Goal: Information Seeking & Learning: Learn about a topic

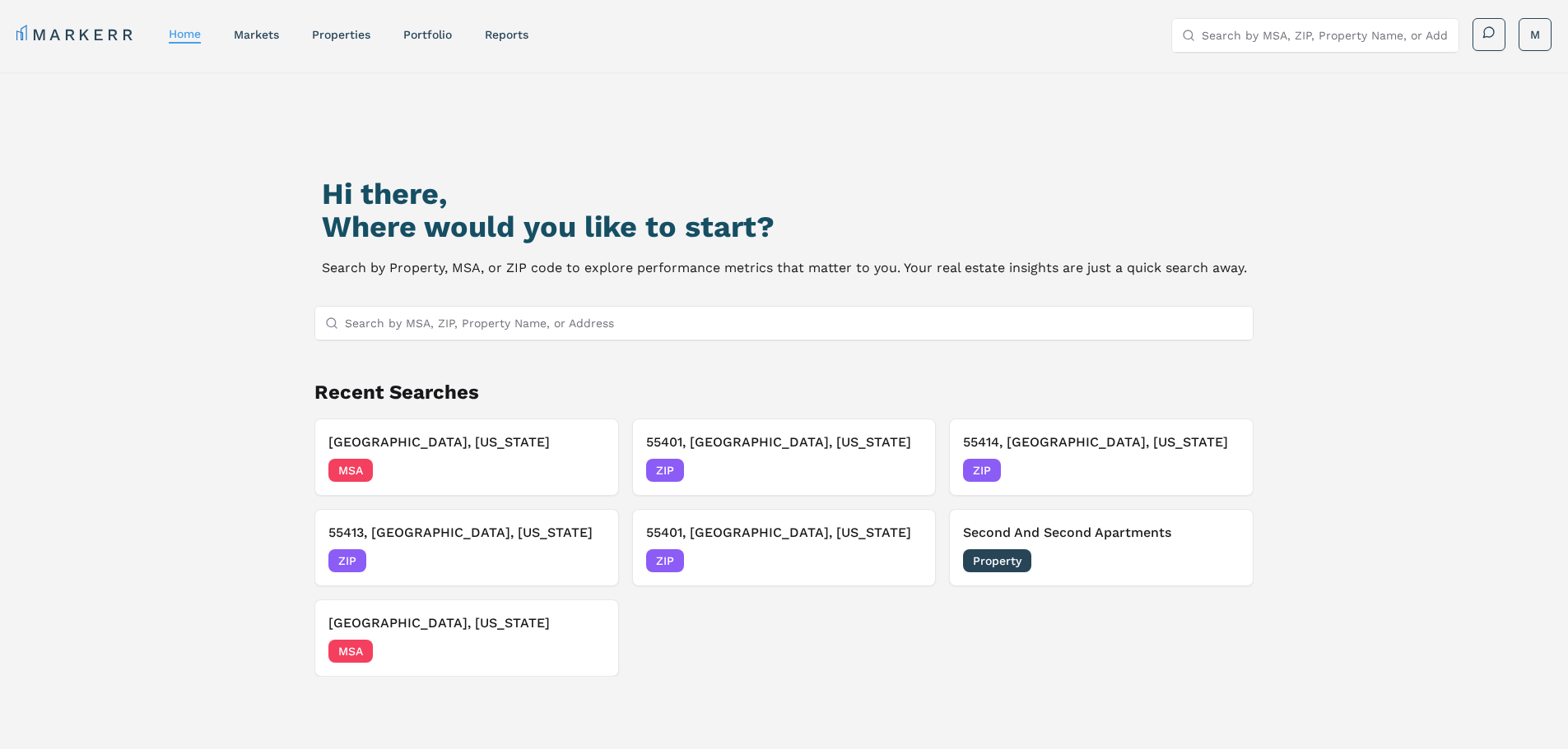
click at [389, 324] on input "Search by MSA, ZIP, Property Name, or Address" at bounding box center [794, 323] width 899 height 33
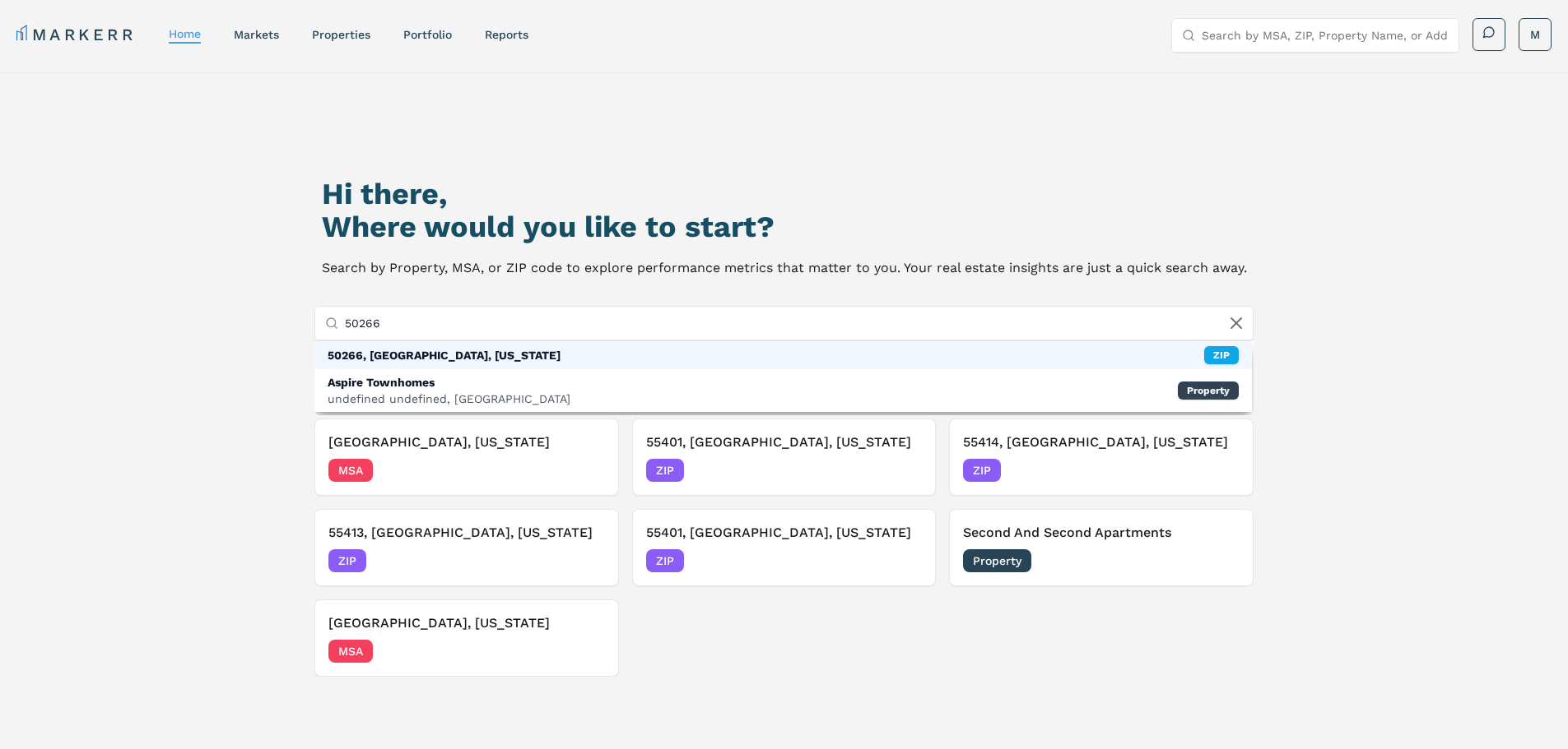
type input "50266"
click at [426, 357] on div "50266, [GEOGRAPHIC_DATA], [US_STATE]" at bounding box center [444, 355] width 233 height 17
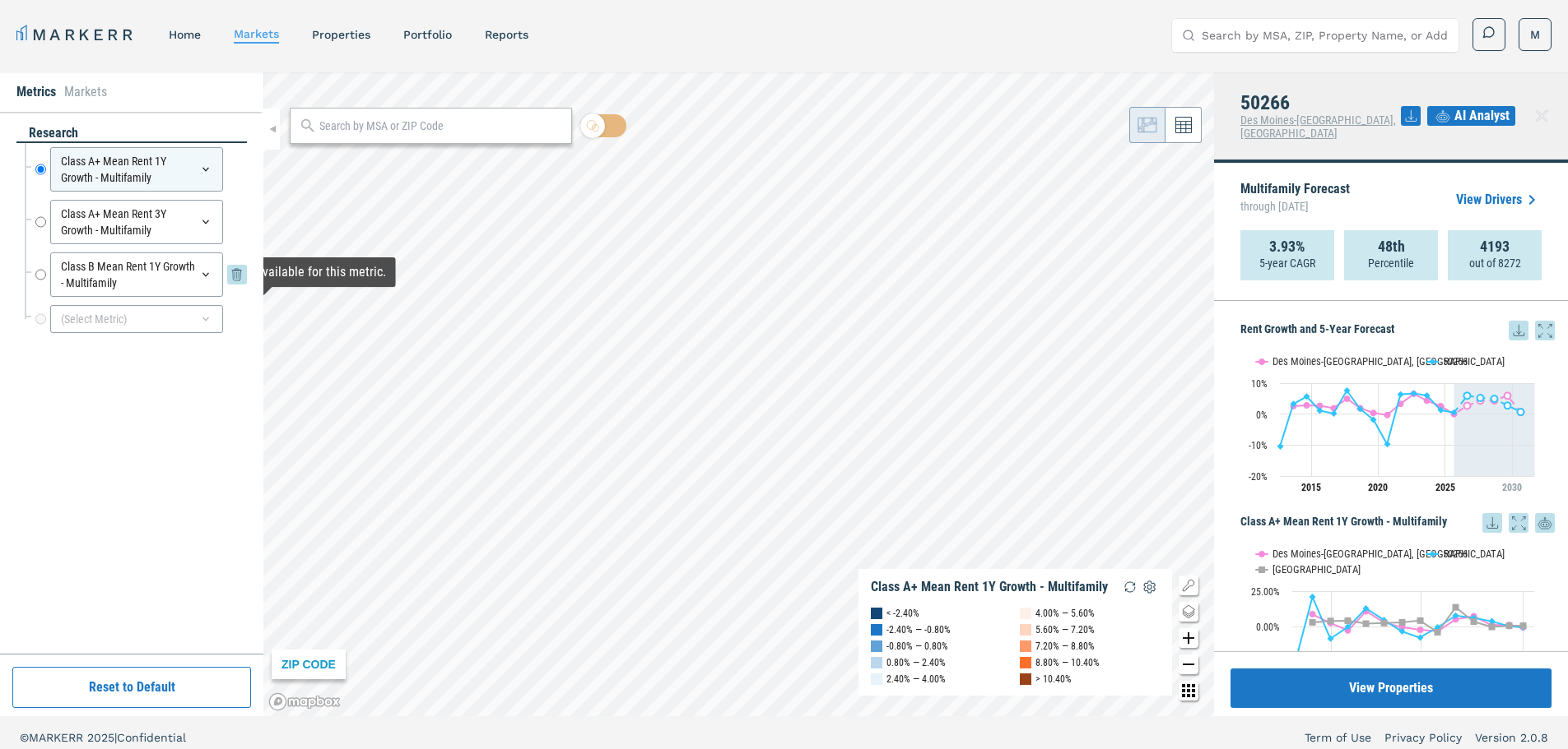
click at [235, 273] on icon at bounding box center [237, 274] width 20 height 20
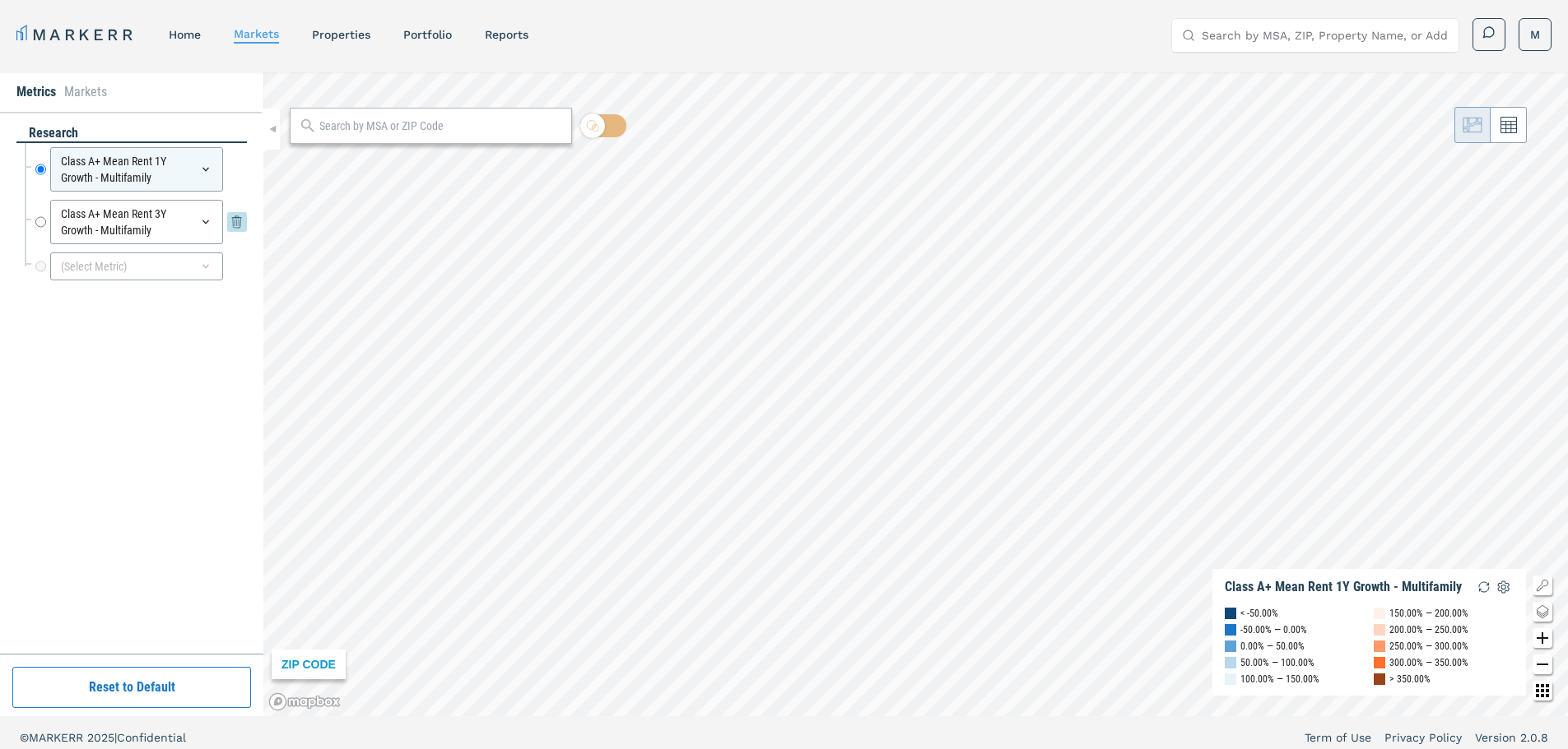
click at [235, 224] on icon at bounding box center [237, 222] width 20 height 20
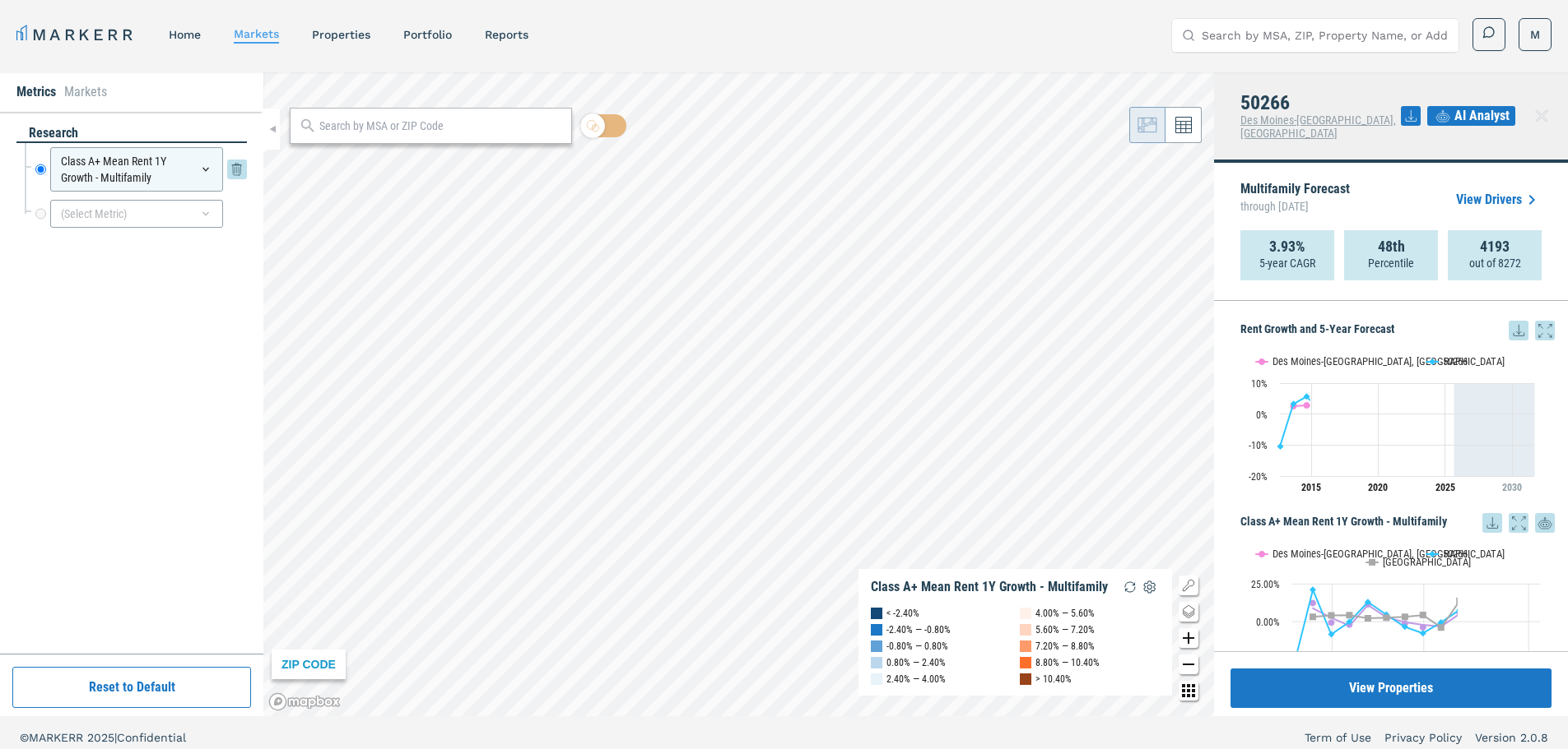
click at [203, 176] on div "Class A+ Mean Rent 1Y Growth - Multifamily" at bounding box center [136, 169] width 173 height 45
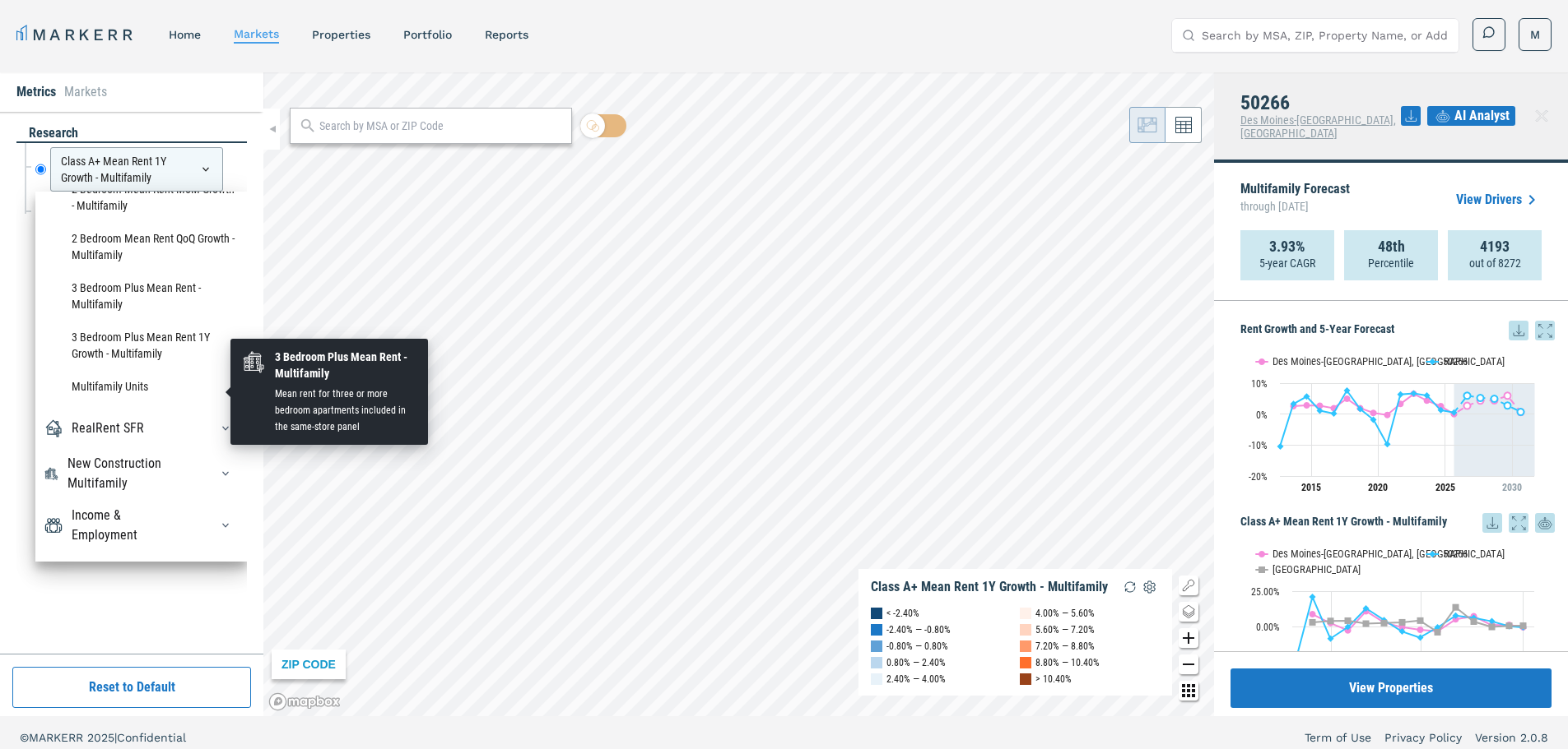
scroll to position [1990, 0]
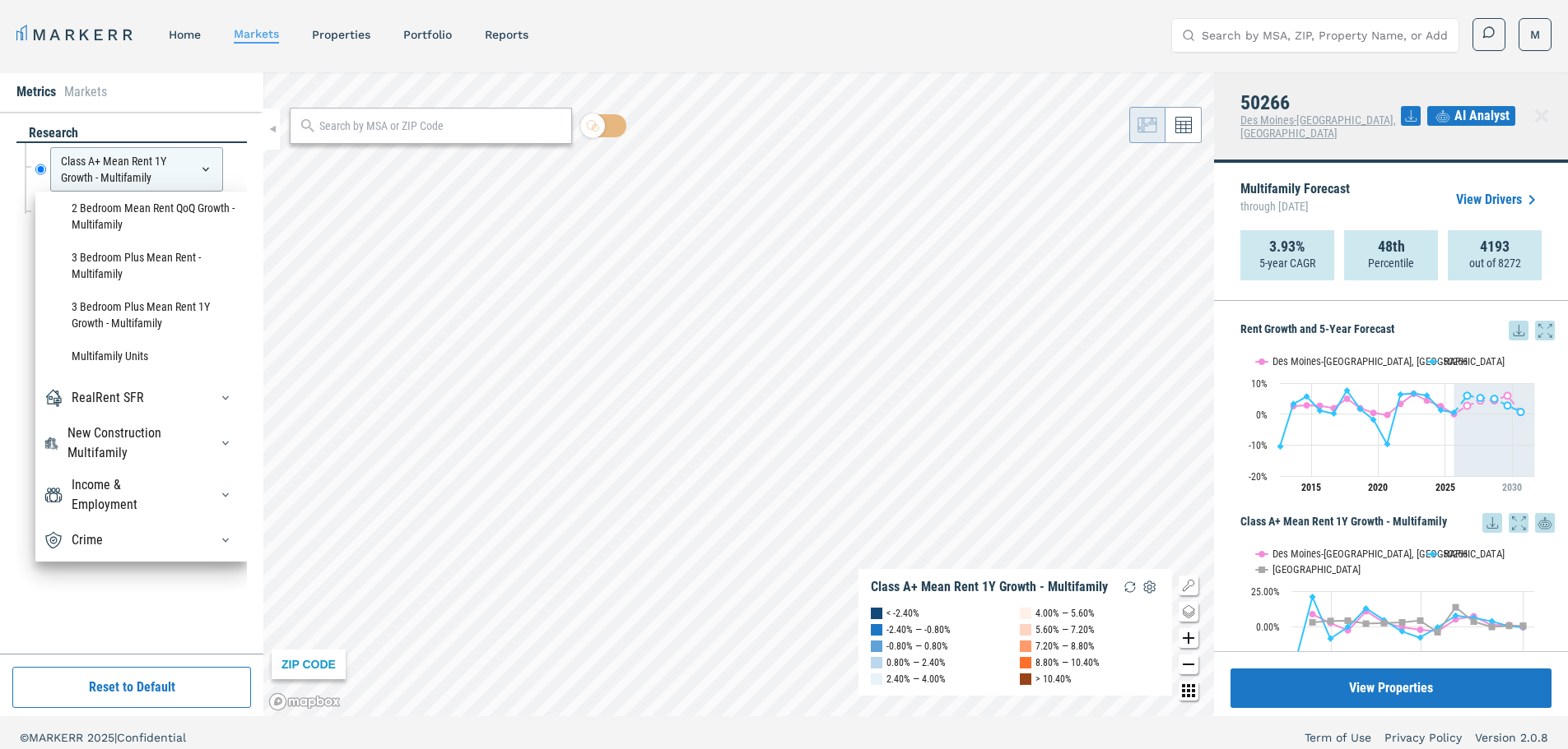
click at [149, 398] on div "RealRent SFR" at bounding box center [141, 398] width 195 height 26
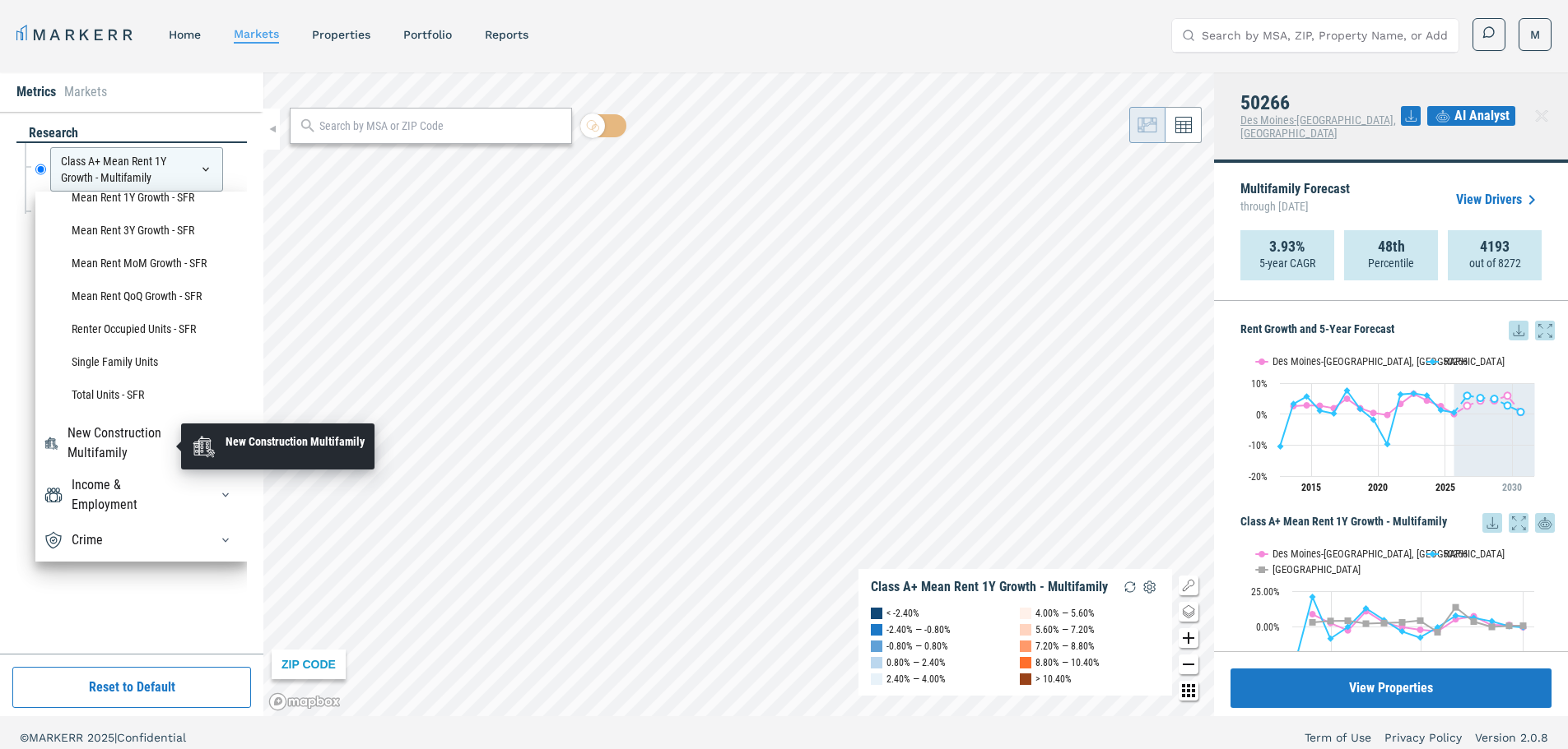
scroll to position [3201, 0]
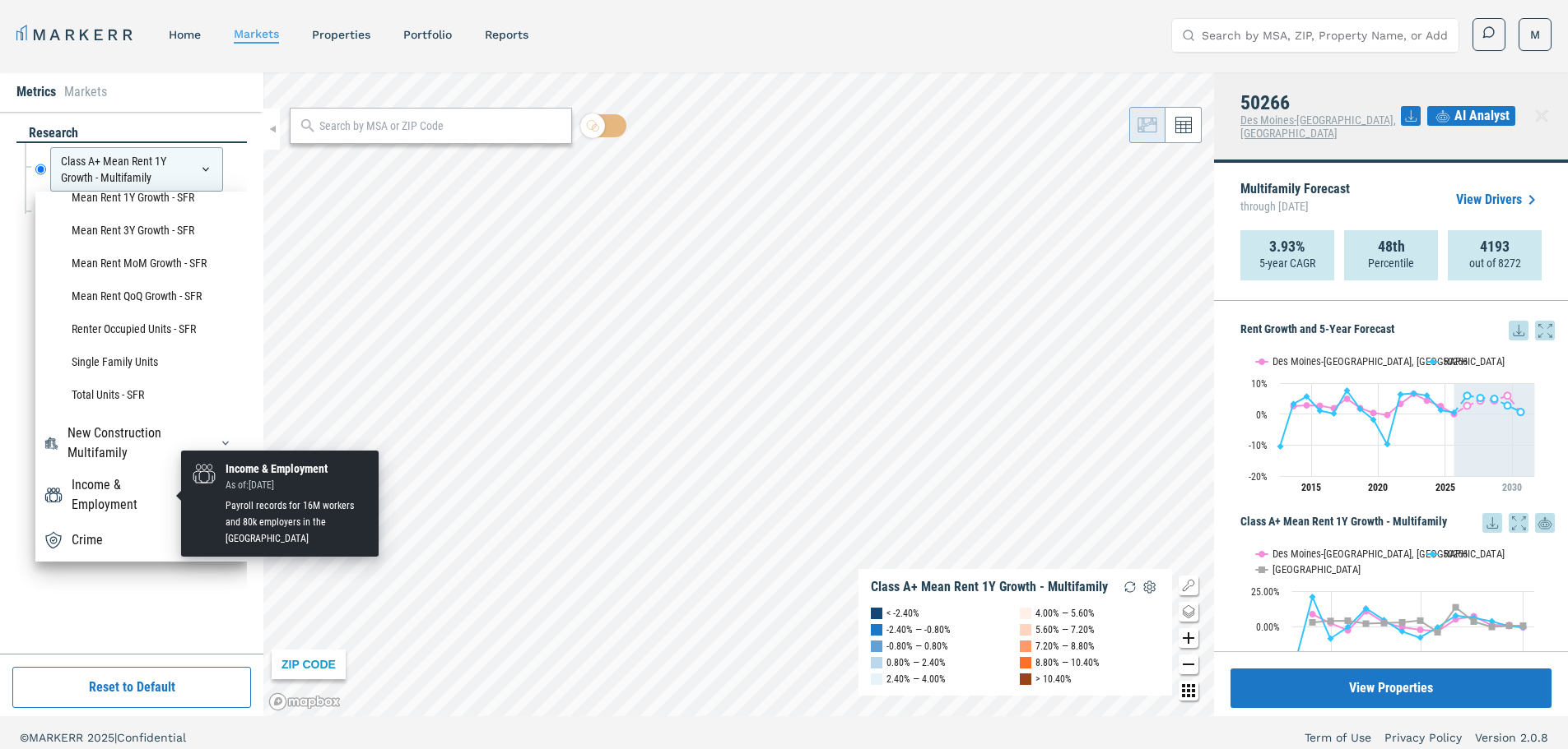
click at [98, 506] on div "Income & Employment" at bounding box center [130, 495] width 118 height 39
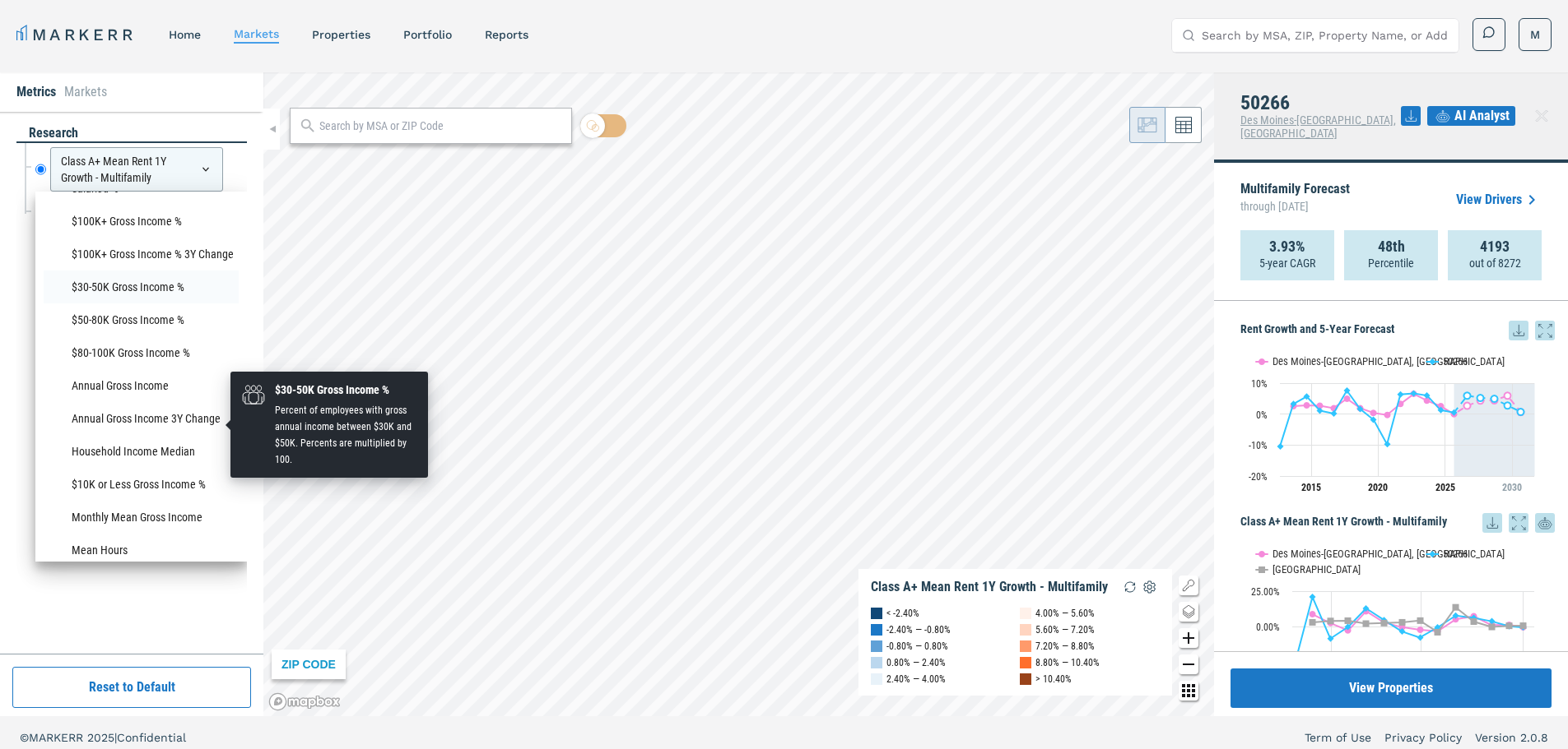
scroll to position [4407, 0]
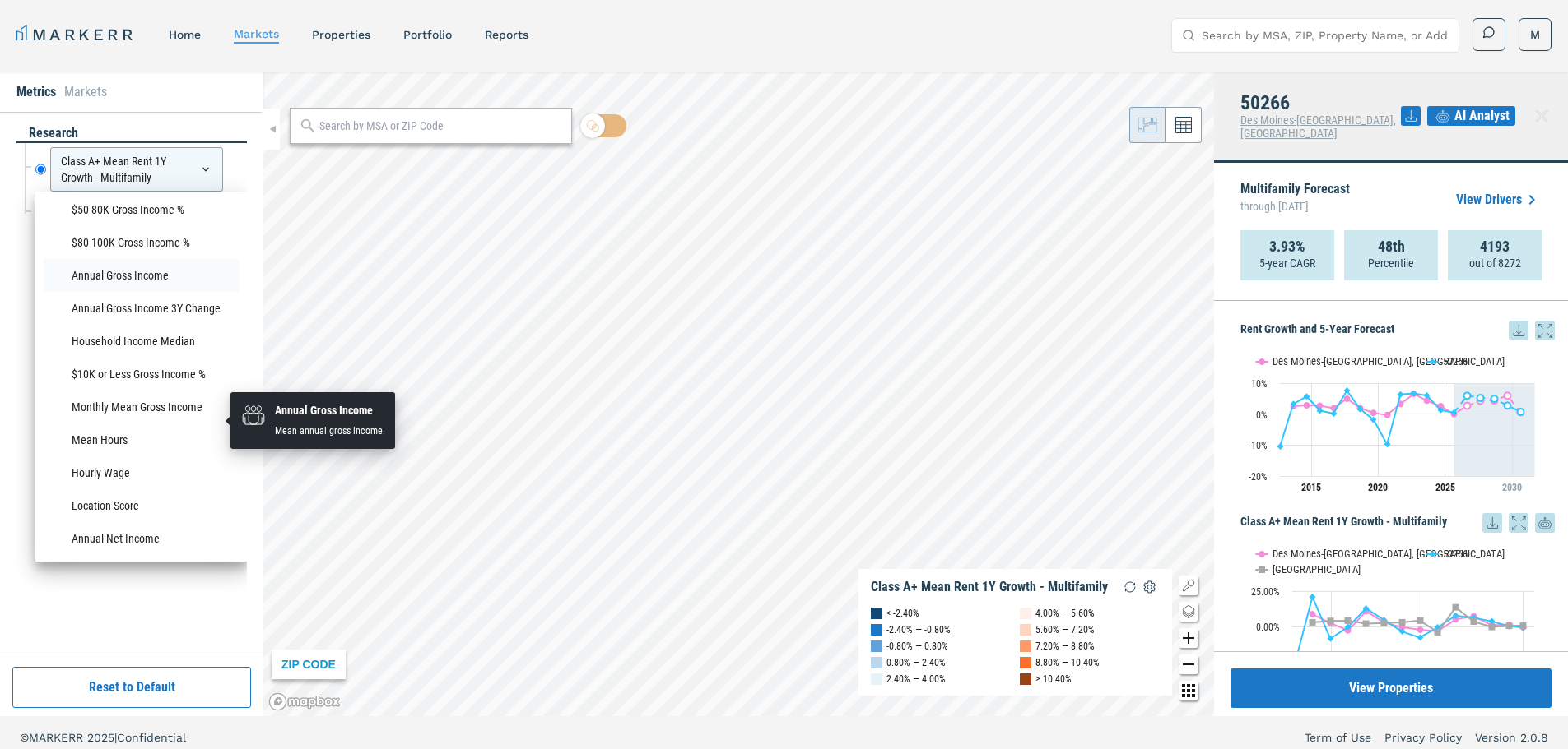
click at [146, 292] on li "Annual Gross Income" at bounding box center [141, 275] width 195 height 33
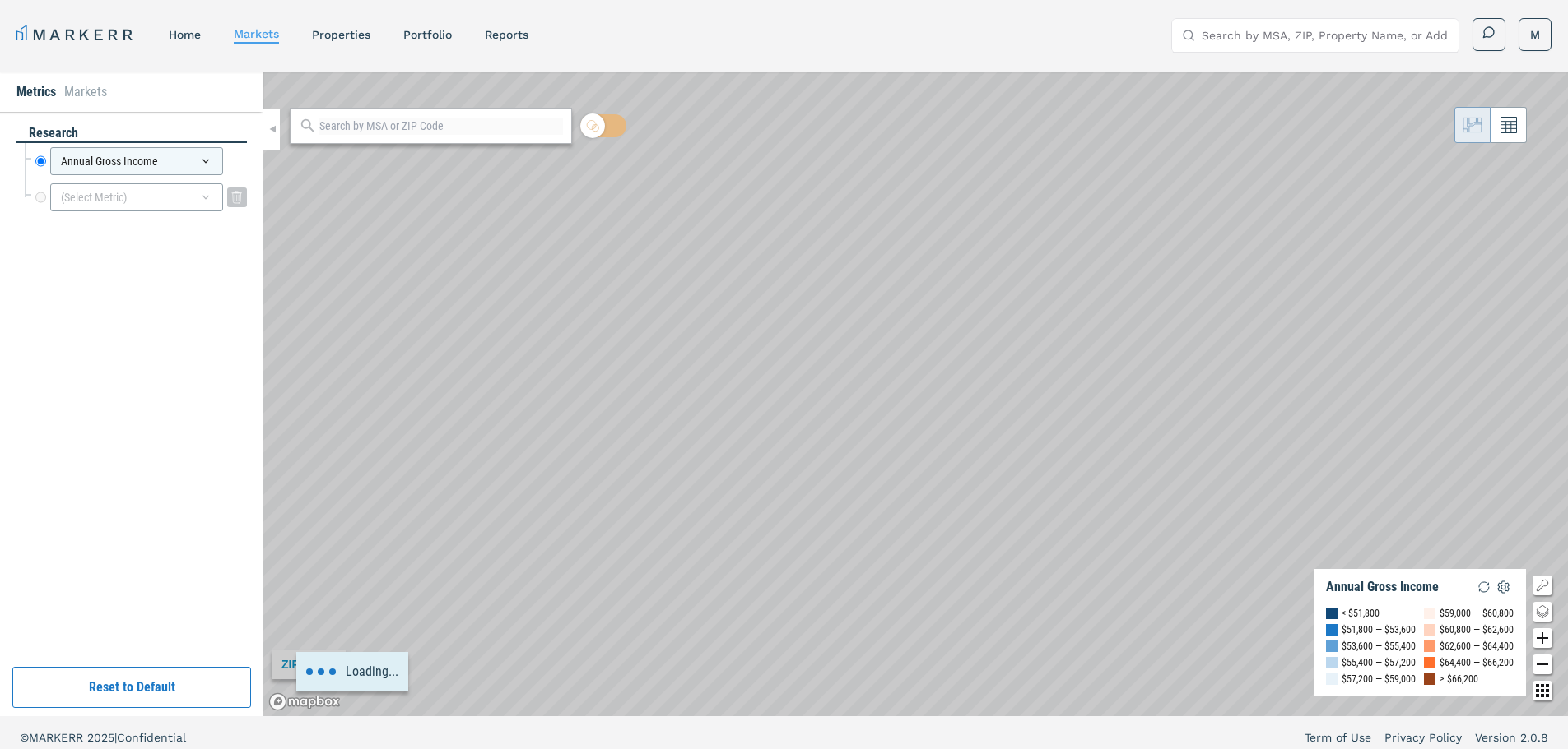
click at [145, 184] on div "(Select Metric)" at bounding box center [136, 198] width 173 height 28
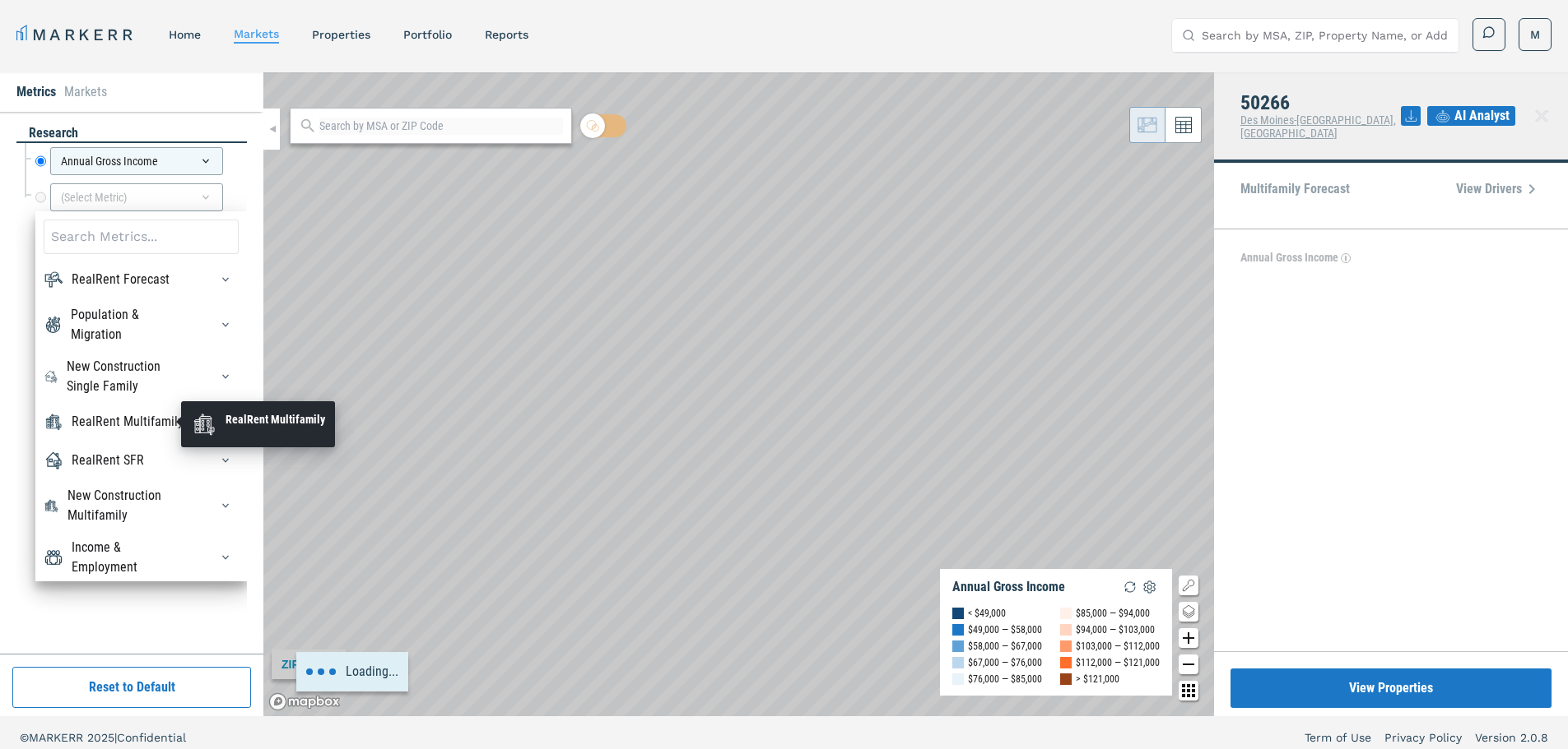
scroll to position [56, 0]
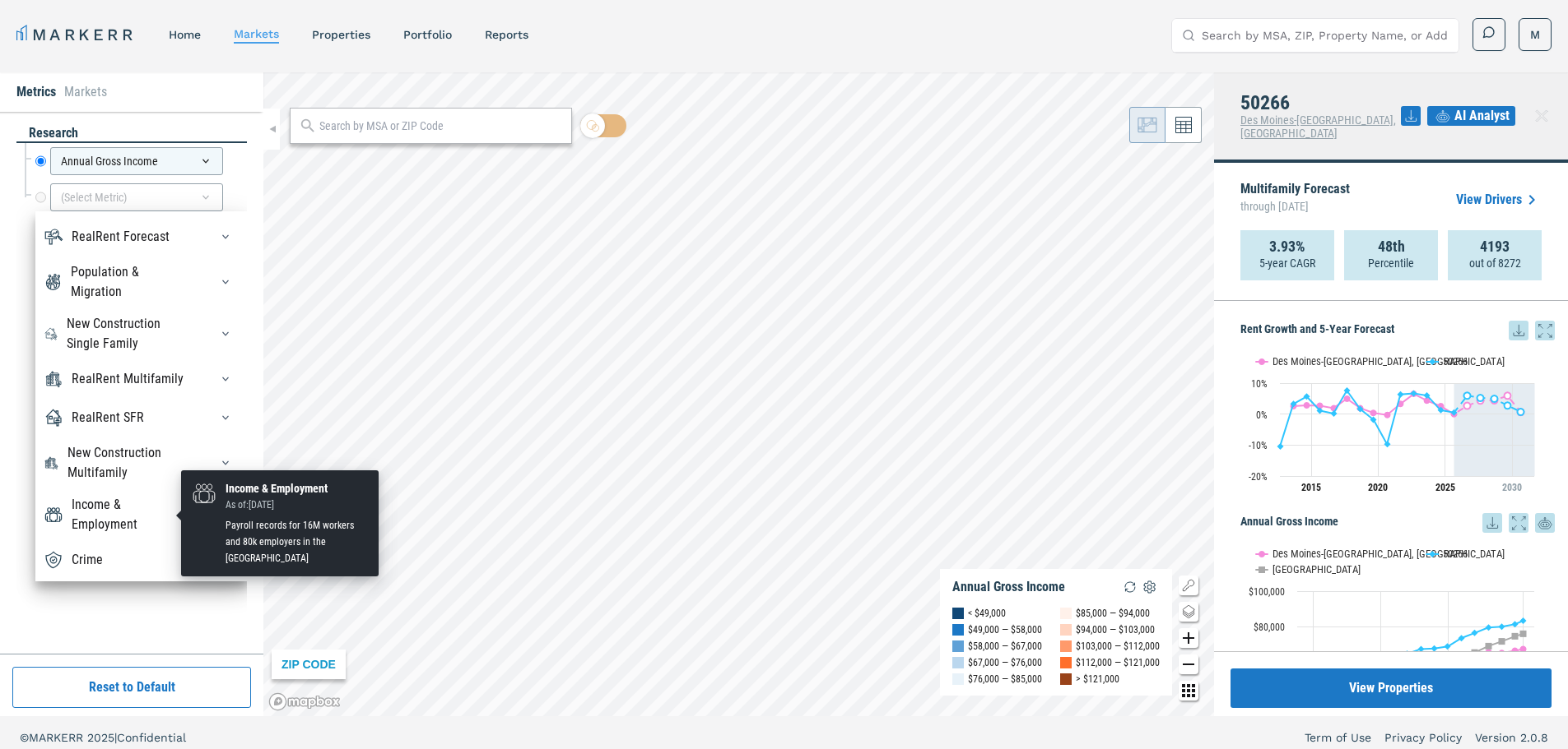
click at [101, 511] on div "Income & Employment" at bounding box center [130, 515] width 118 height 39
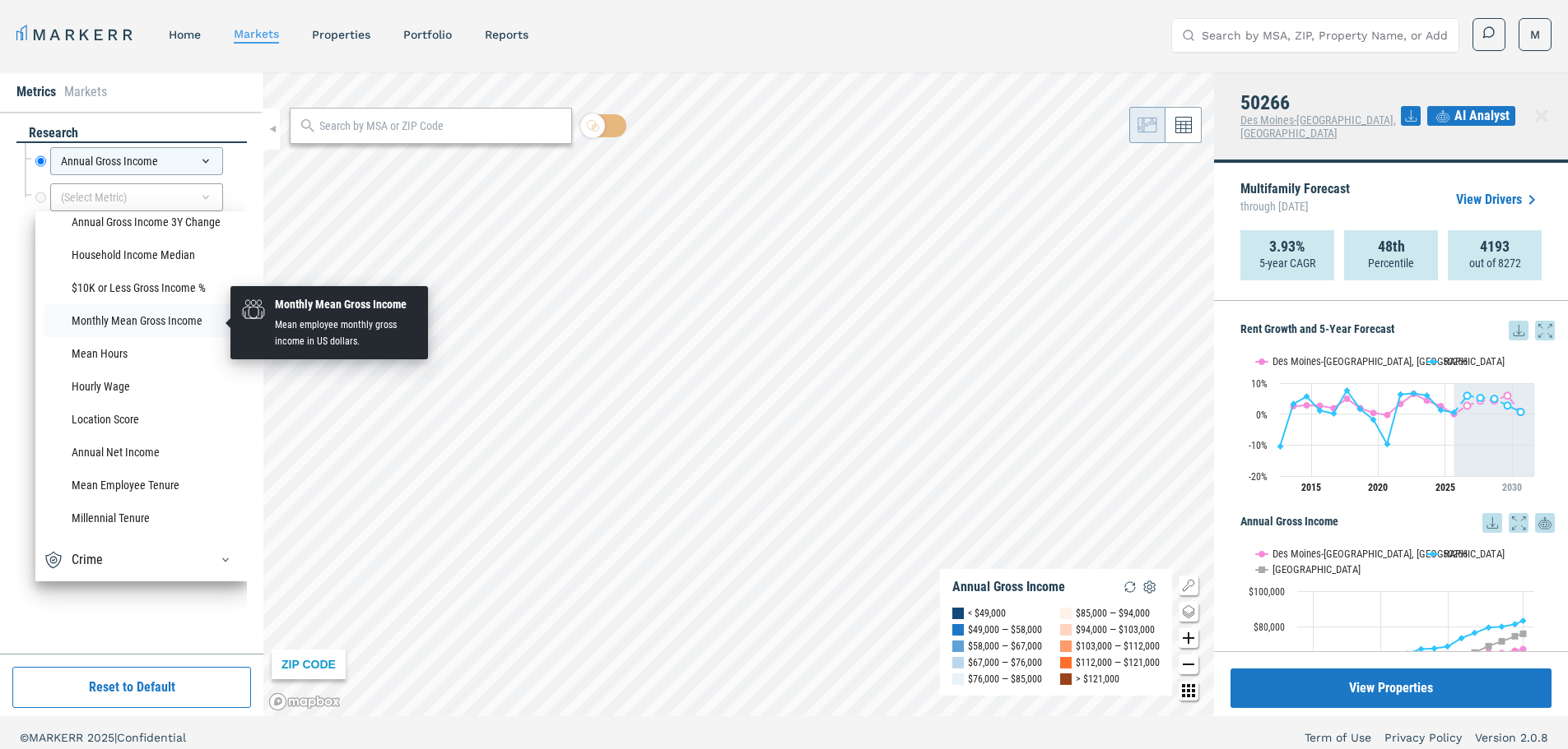
scroll to position [1371, 0]
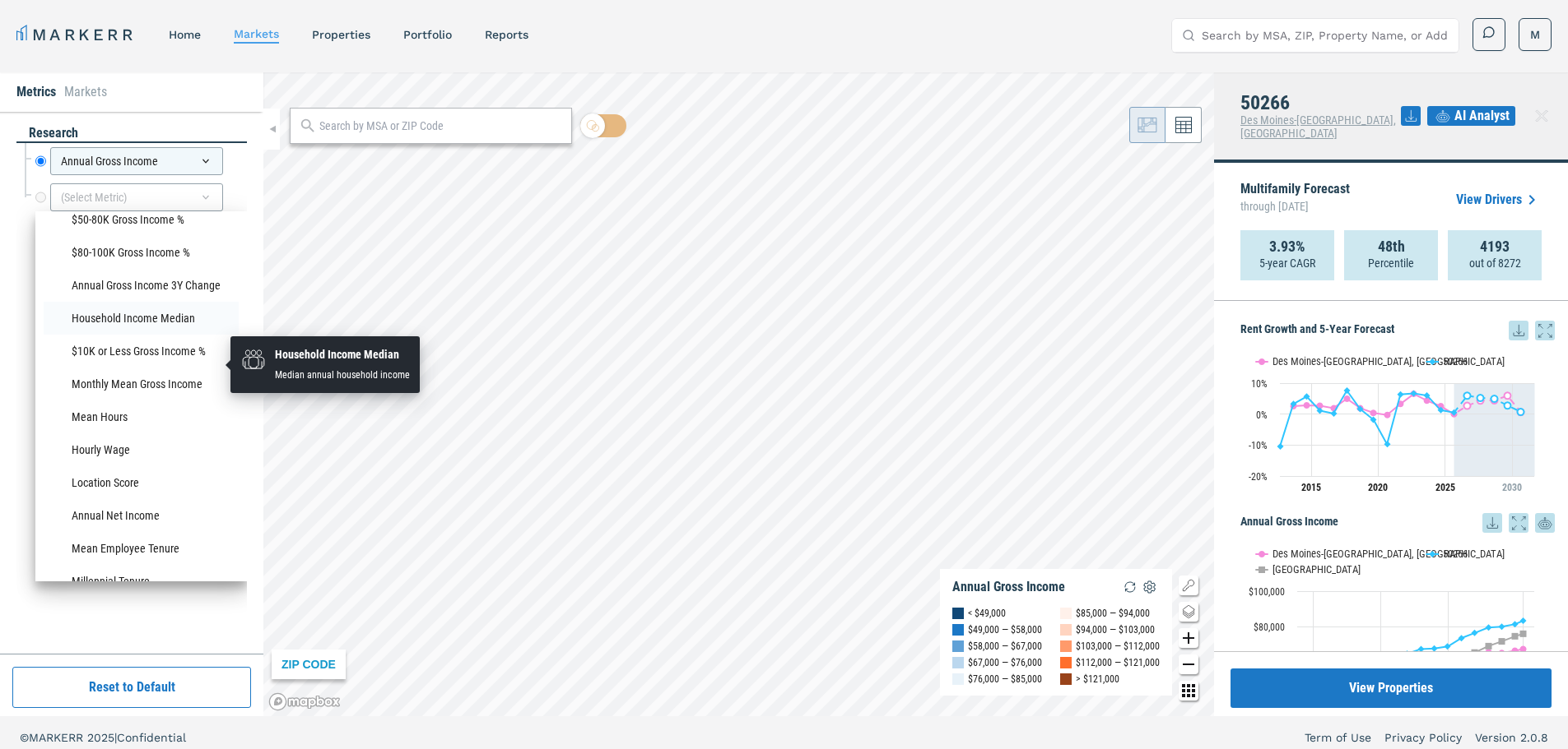
click at [128, 335] on li "Household Income Median" at bounding box center [141, 318] width 195 height 33
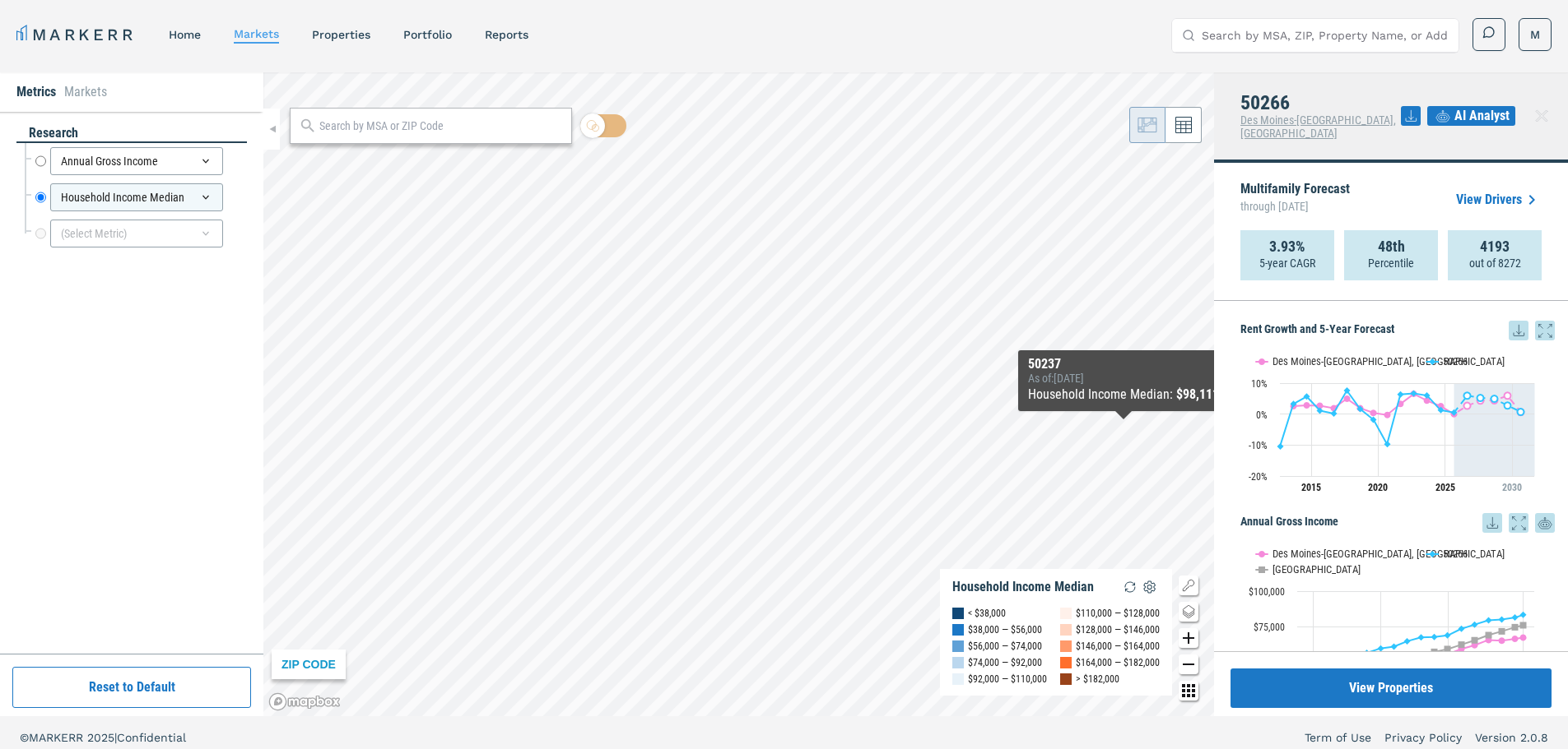
click at [1519, 547] on rect "Interactive chart" at bounding box center [1390, 635] width 302 height 205
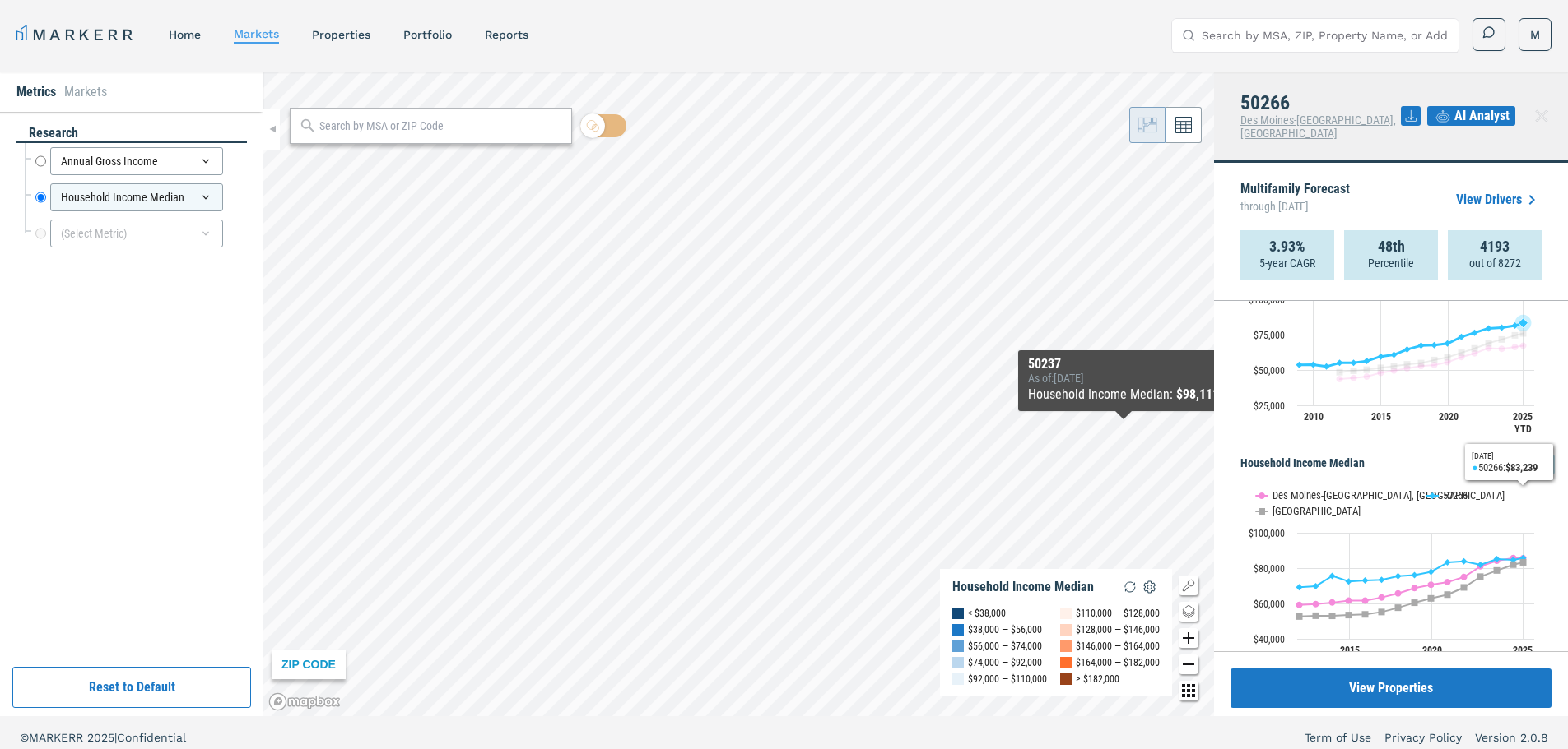
scroll to position [329, 0]
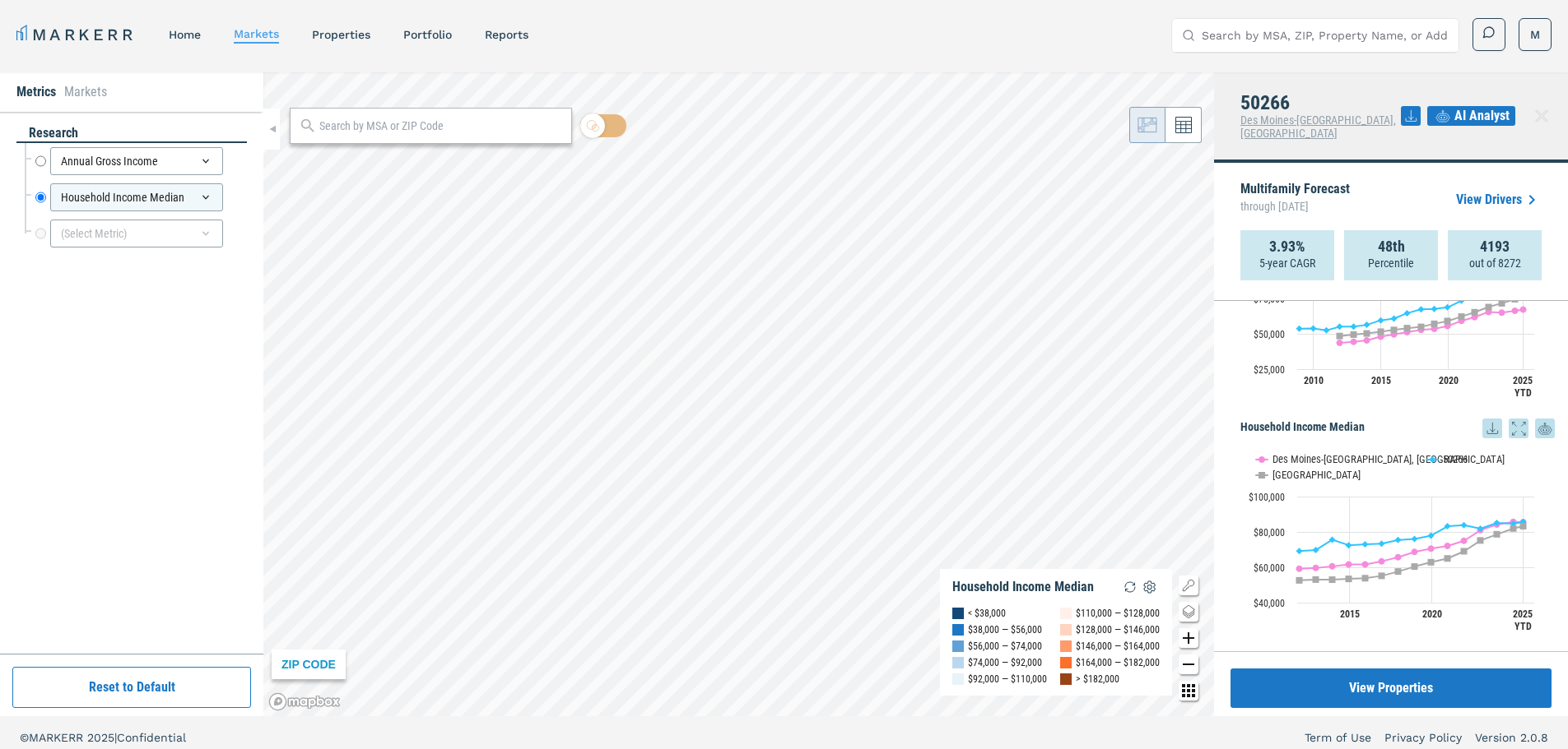
click at [392, 123] on input "text" at bounding box center [441, 127] width 244 height 17
click at [458, 124] on input "text" at bounding box center [441, 127] width 244 height 17
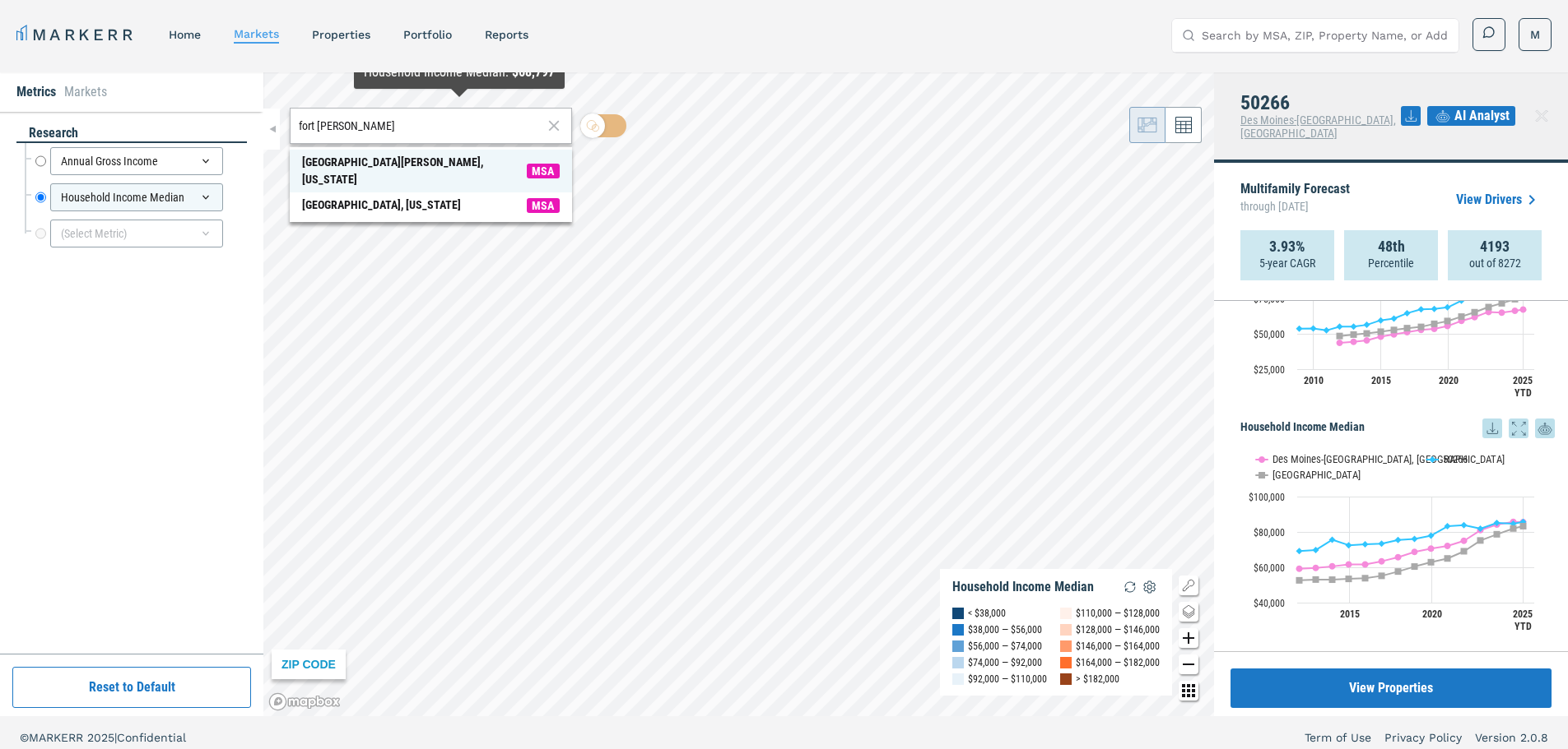
type input "fort collins"
click at [424, 156] on span "Fort Collins, Colorado MSA" at bounding box center [430, 170] width 282 height 43
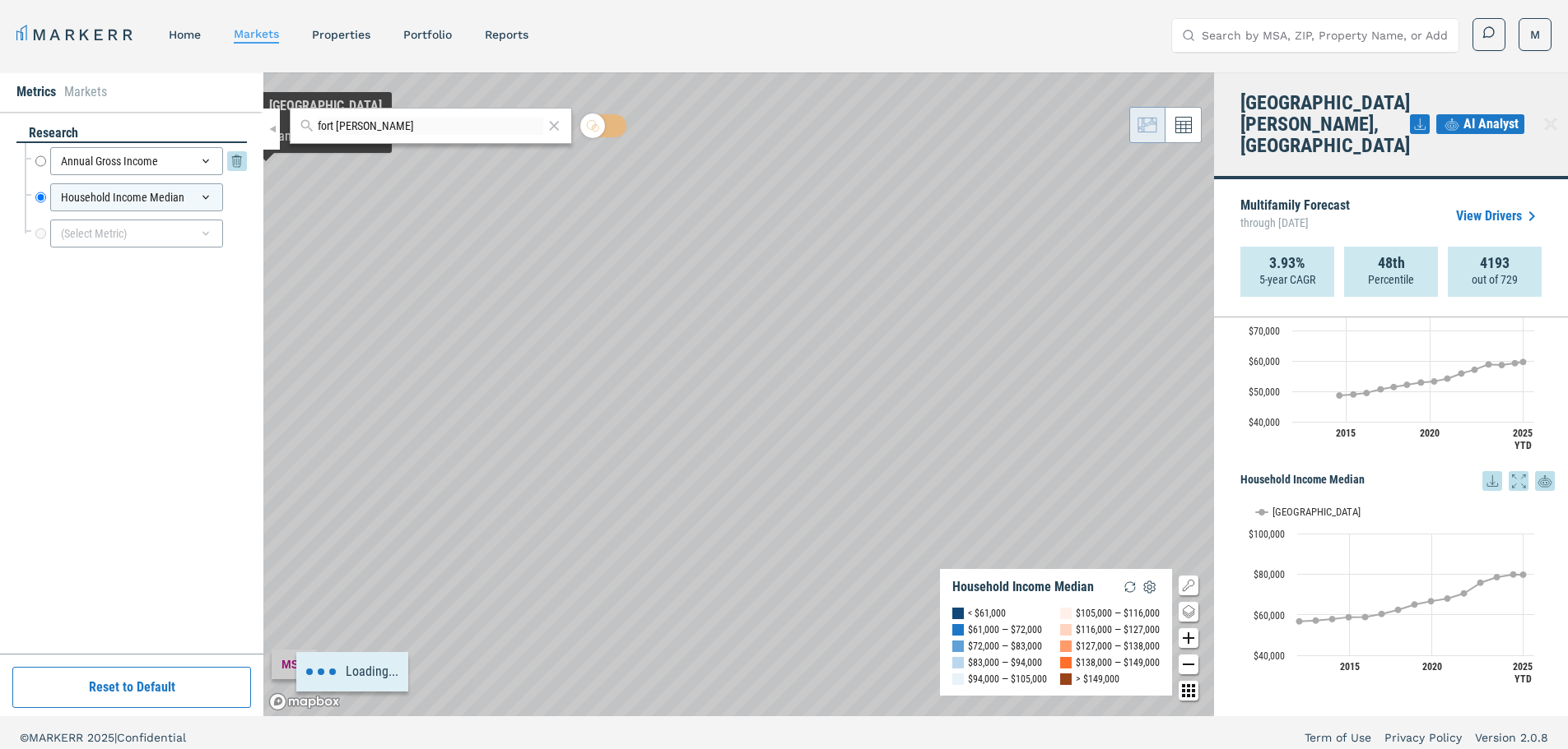
scroll to position [254, 0]
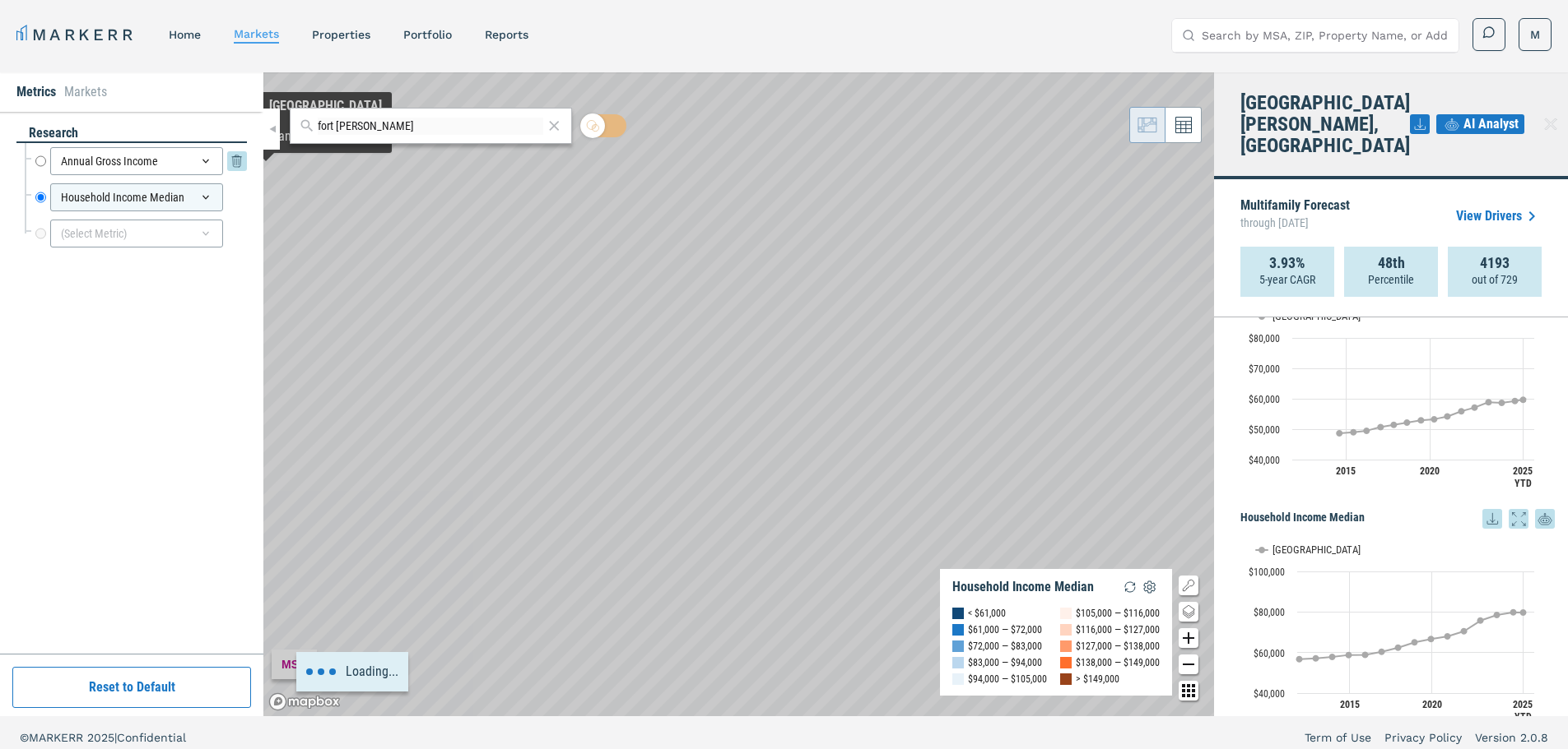
click at [206, 163] on icon at bounding box center [206, 161] width 13 height 13
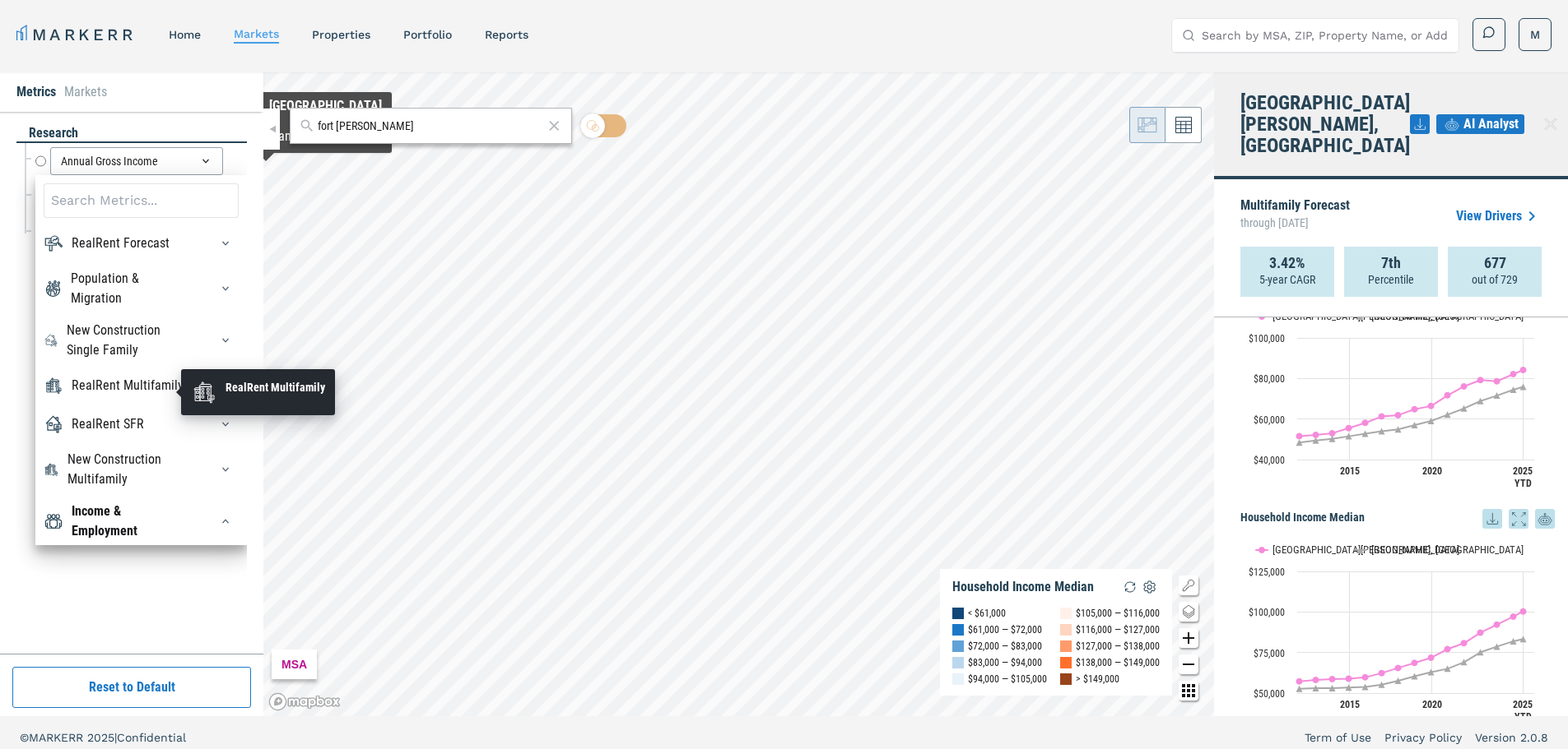
click at [103, 396] on div "RealRent Multifamily" at bounding box center [128, 385] width 112 height 20
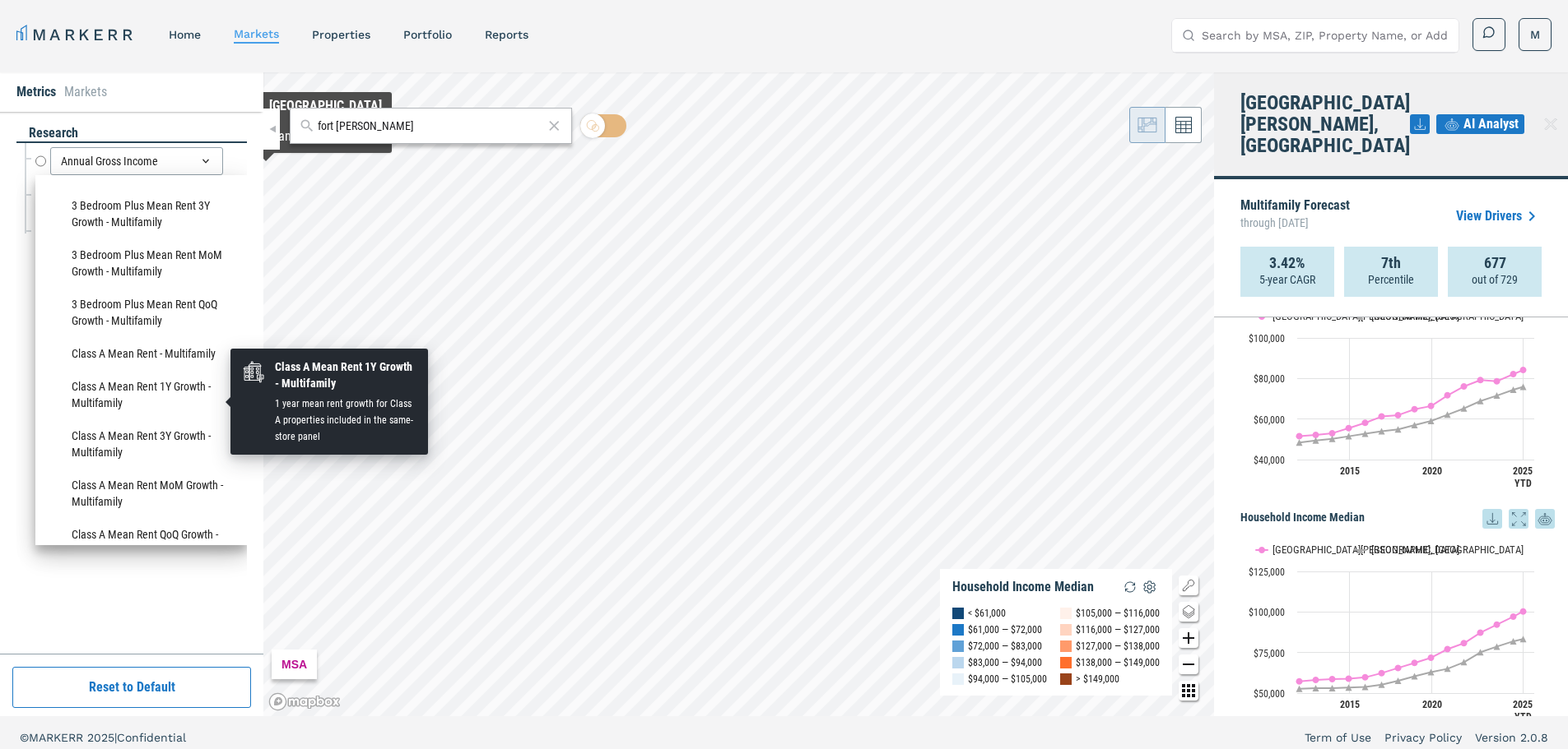
scroll to position [329, 0]
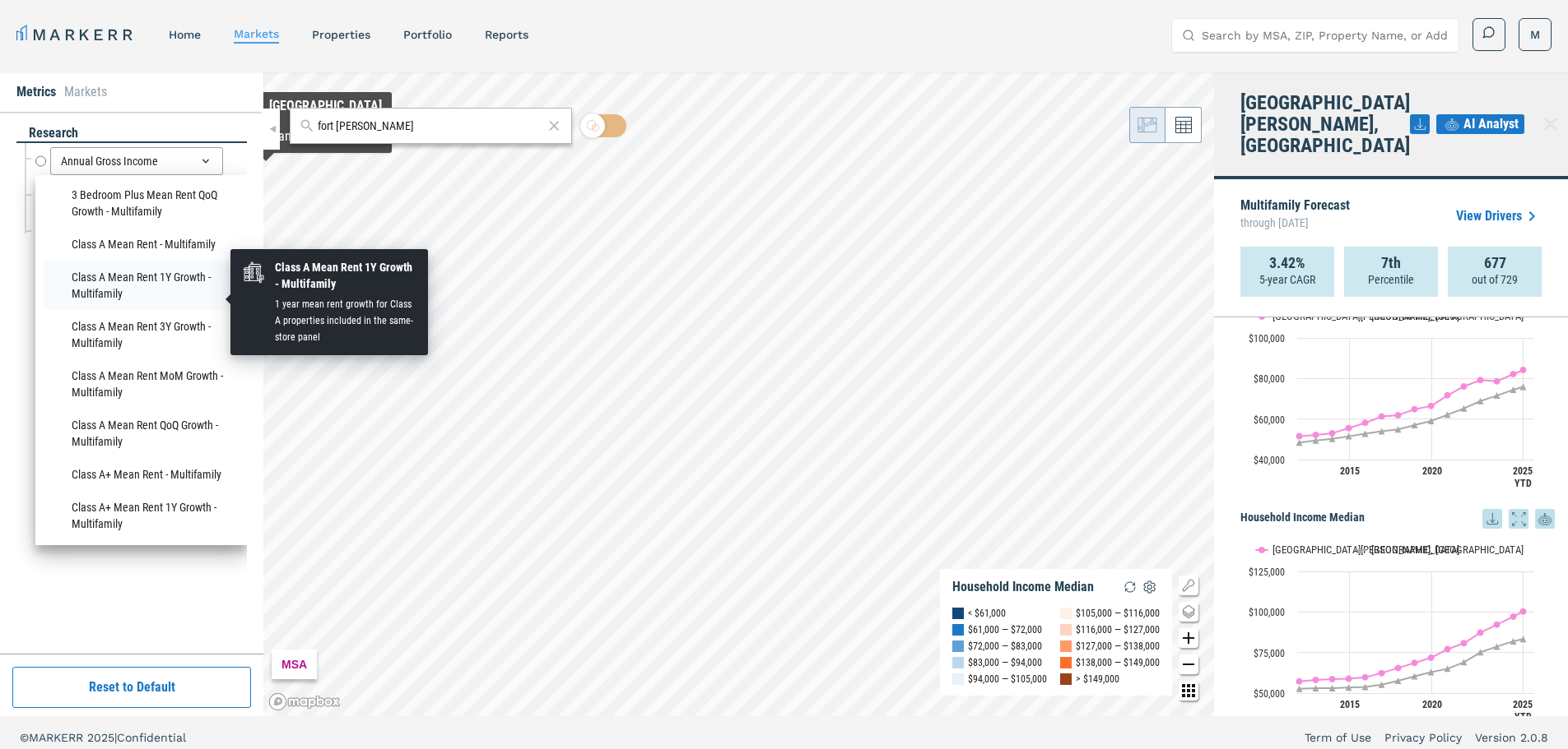
click at [102, 296] on li "Class A Mean Rent 1Y Growth - Multifamily" at bounding box center [141, 285] width 195 height 49
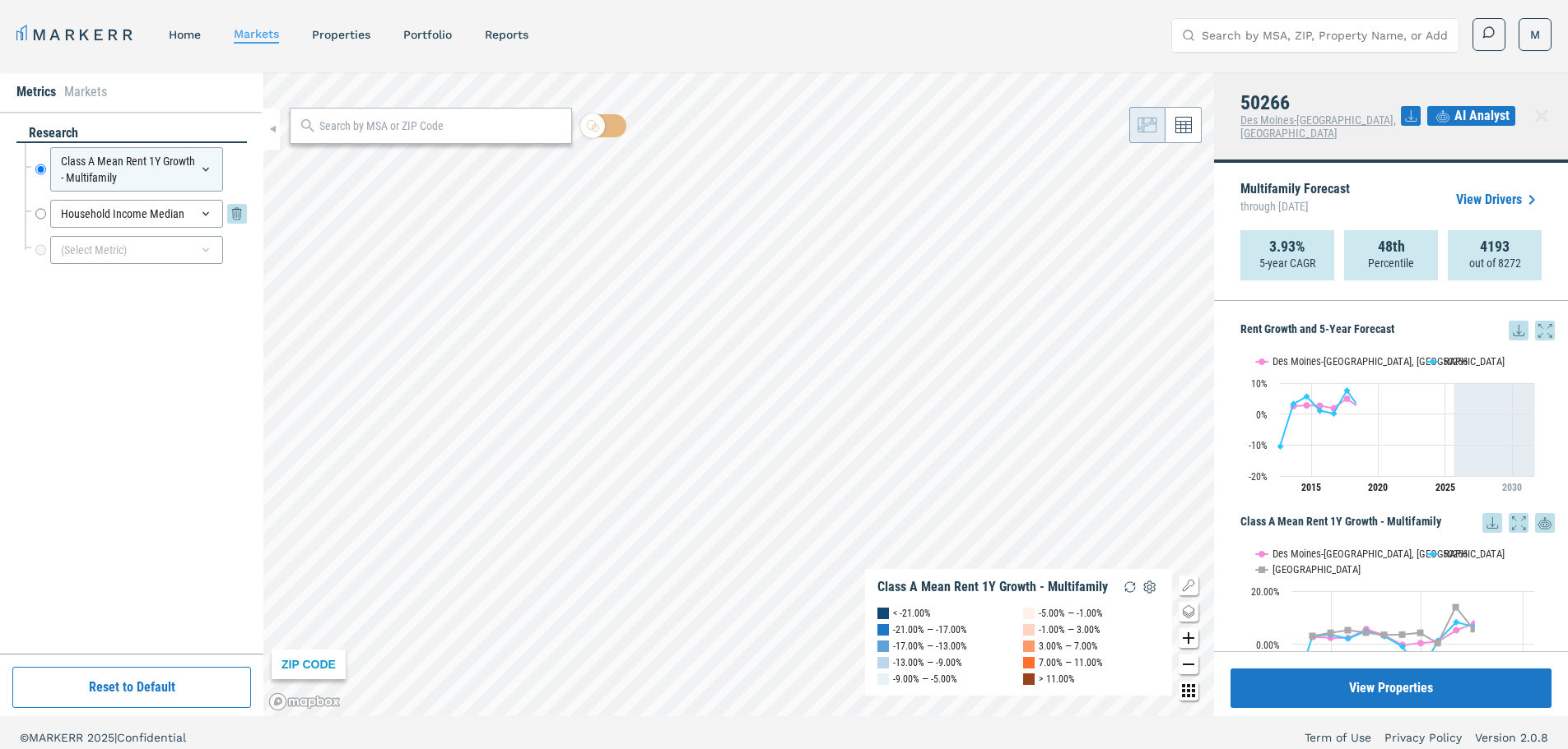
click at [211, 216] on icon at bounding box center [206, 213] width 13 height 13
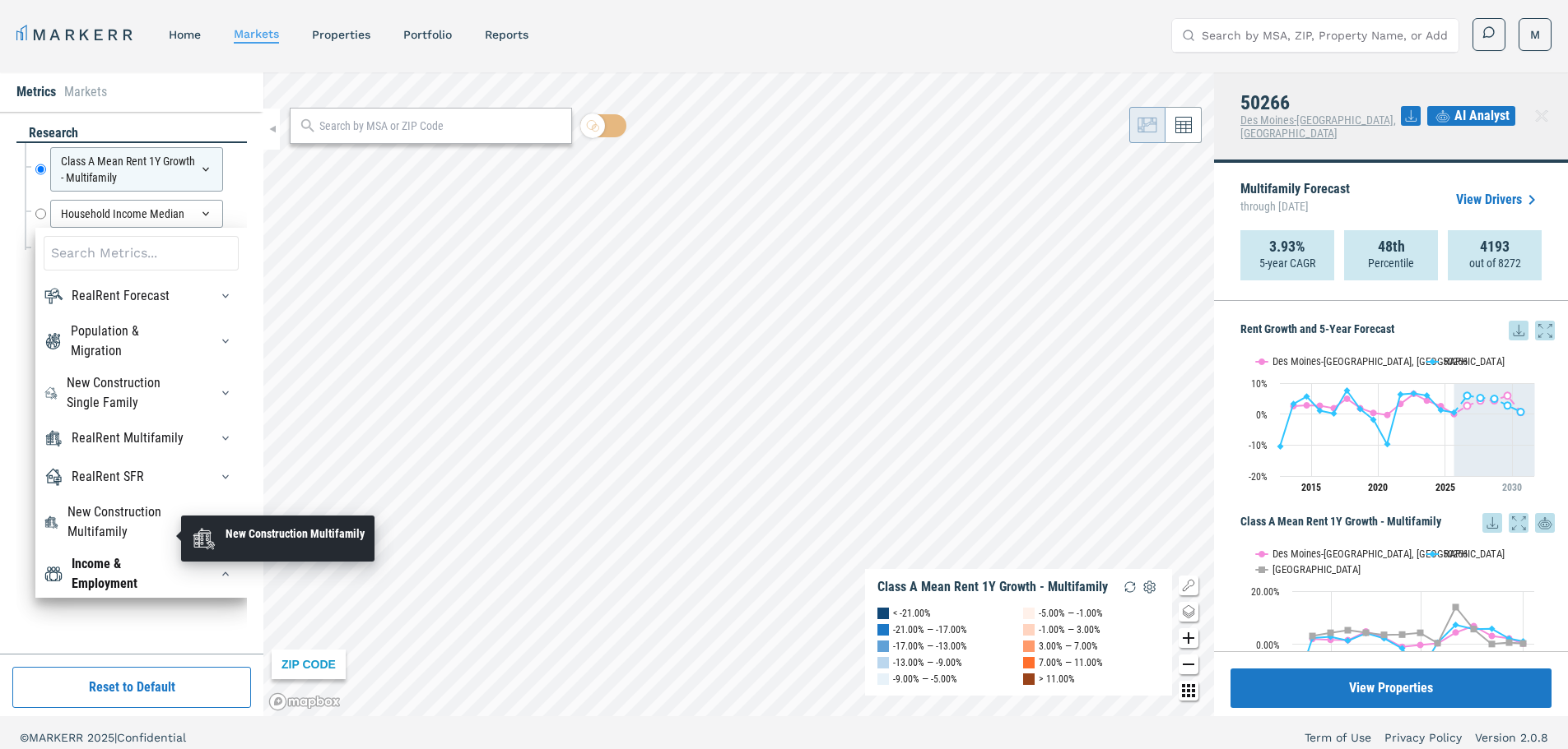
click at [125, 531] on div "New Construction Multifamily" at bounding box center [128, 522] width 122 height 39
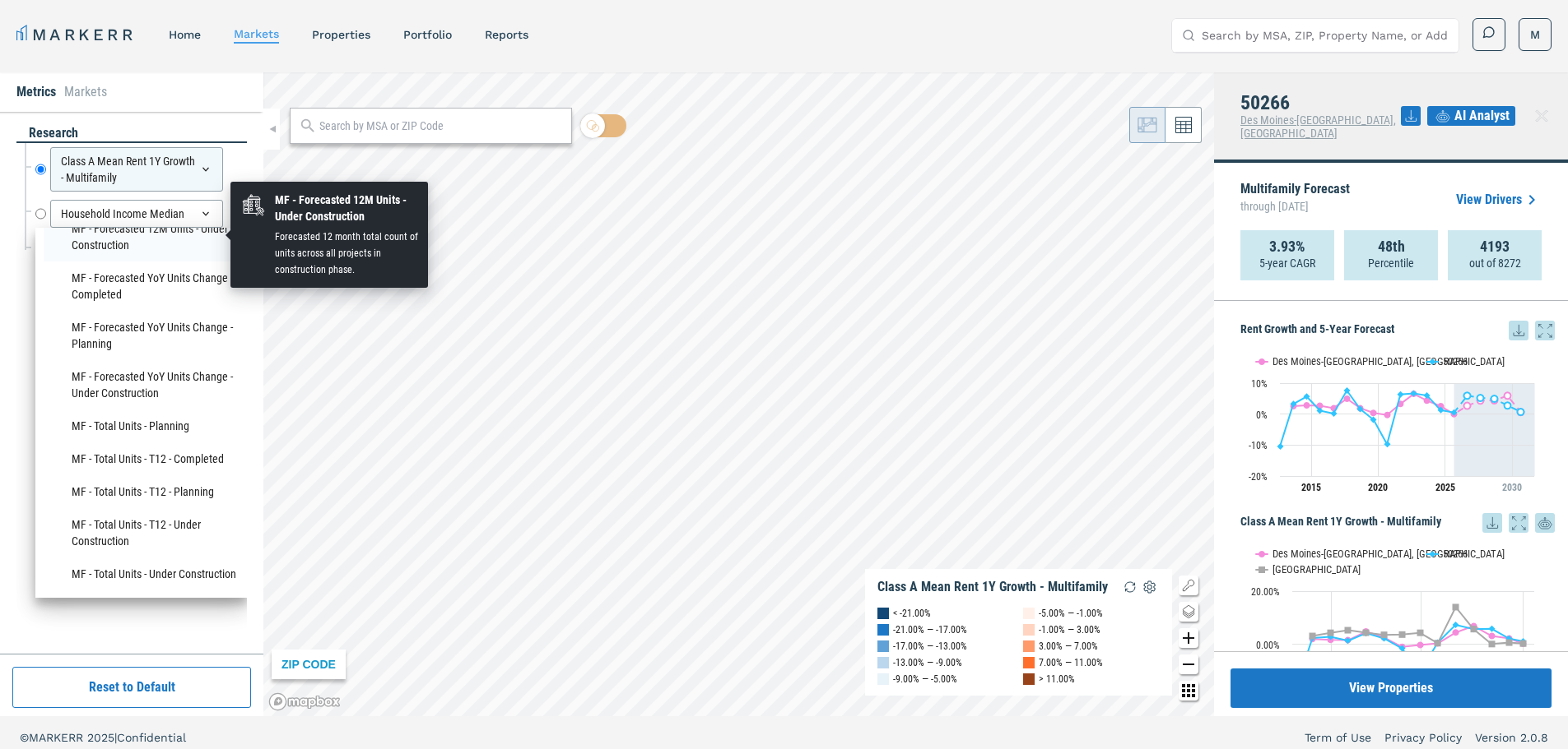
scroll to position [549, 0]
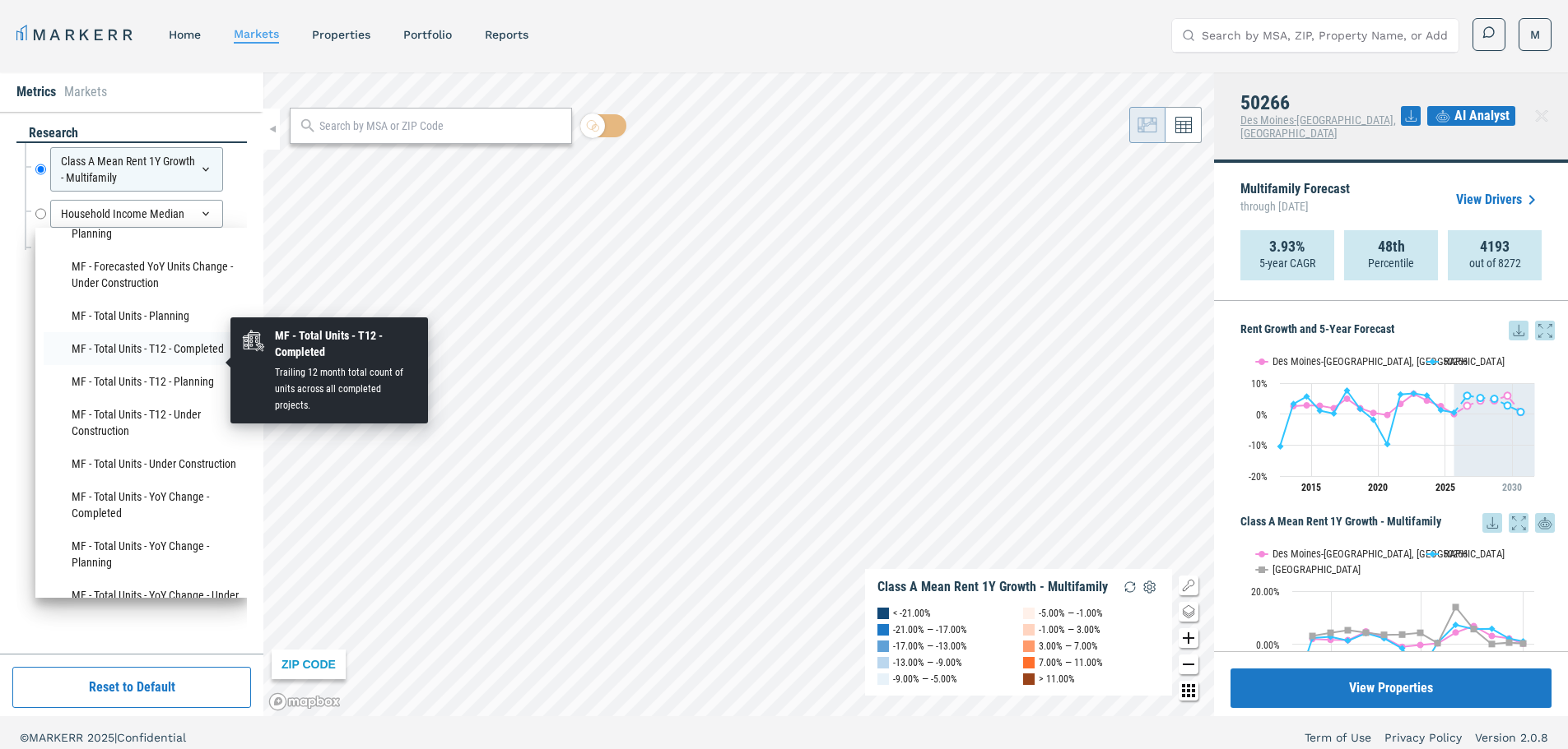
click at [161, 363] on li "MF - Total Units - T12 - Completed" at bounding box center [141, 349] width 195 height 33
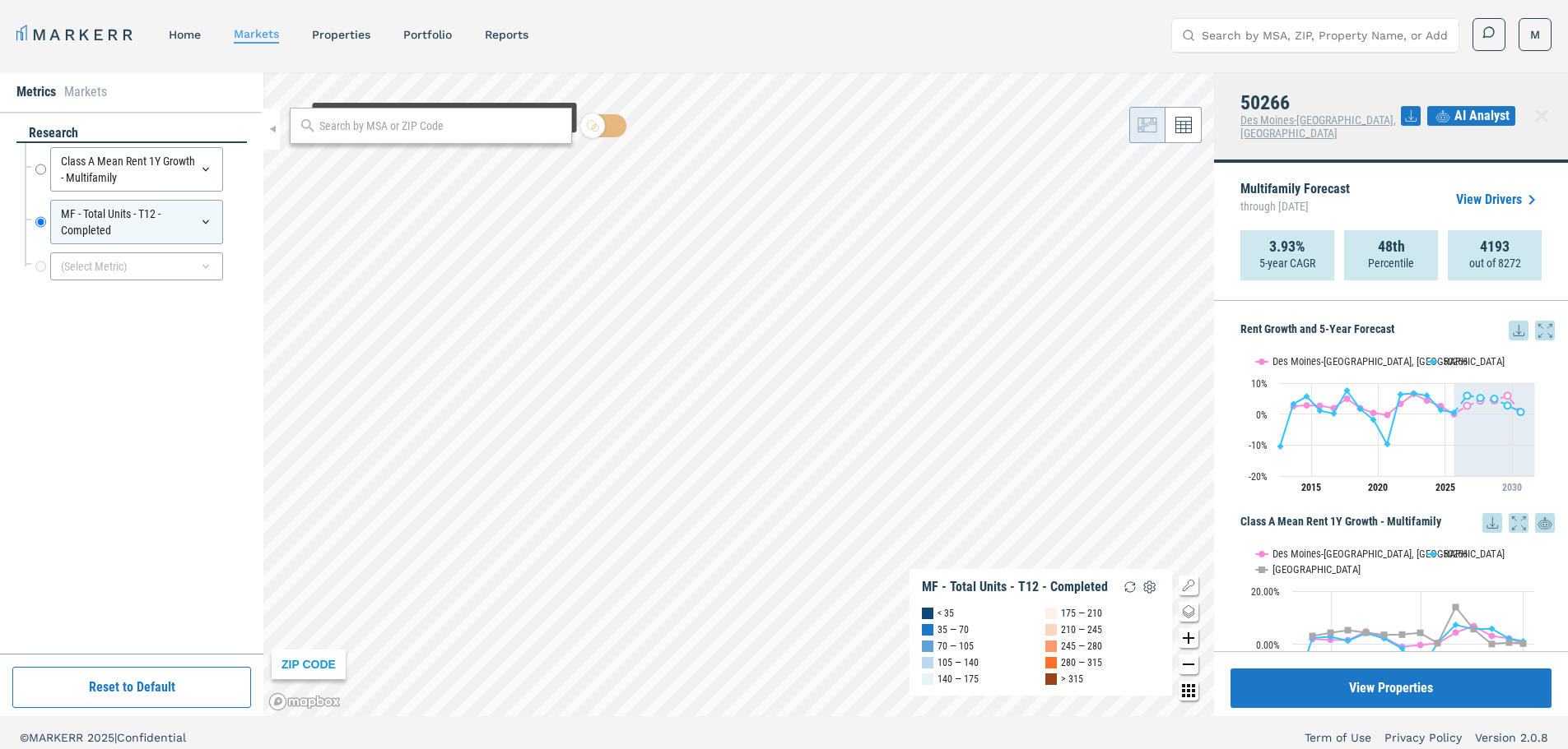
click at [436, 136] on div at bounding box center [430, 125] width 282 height 36
click at [436, 133] on input "text" at bounding box center [441, 127] width 244 height 17
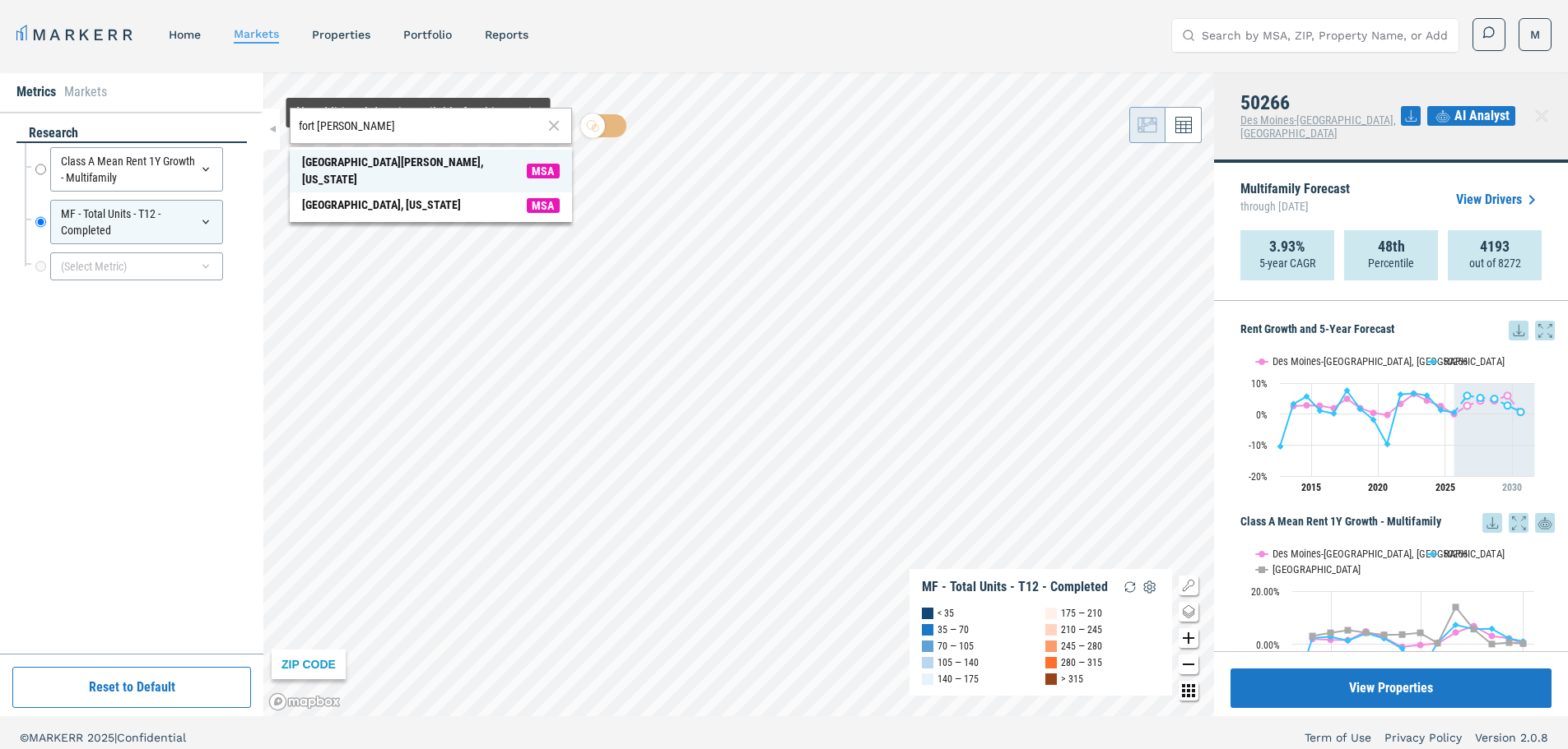
click at [406, 159] on span "Fort Collins, Colorado MSA" at bounding box center [430, 170] width 282 height 43
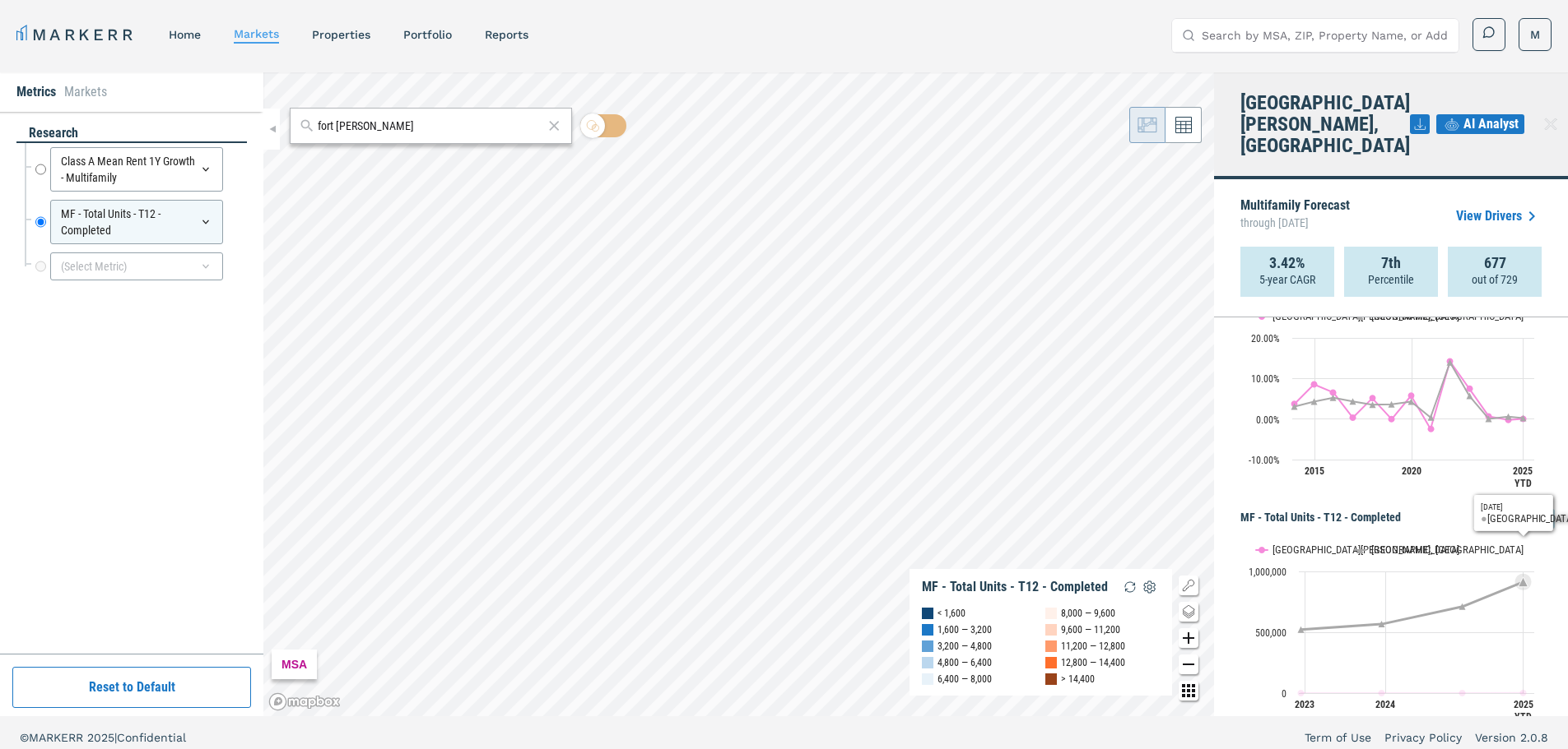
scroll to position [10, 0]
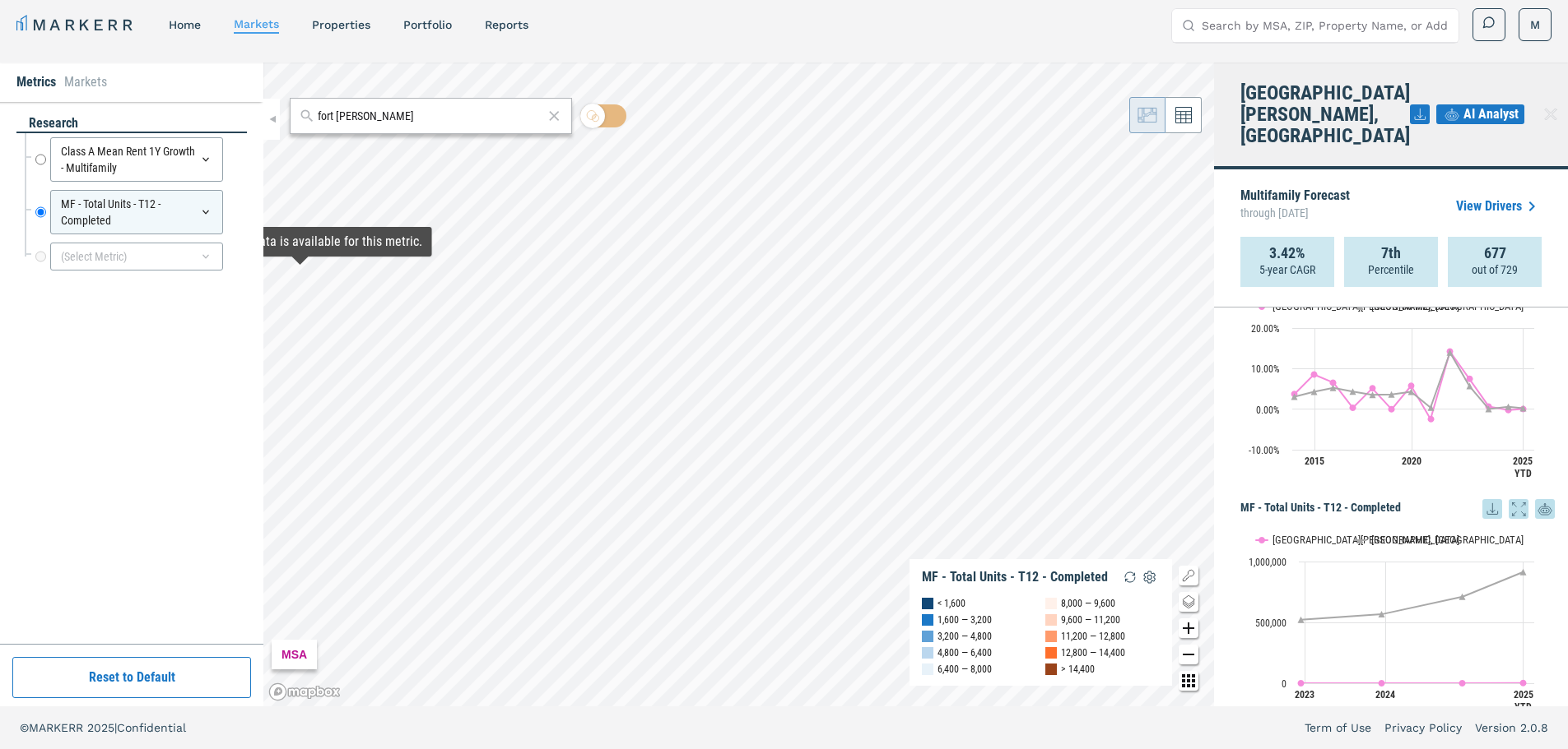
click at [57, 353] on div "research Class A Mean Rent 1Y Growth - Multifamily Class A Mean Rent 1Y Growth …" at bounding box center [132, 373] width 231 height 517
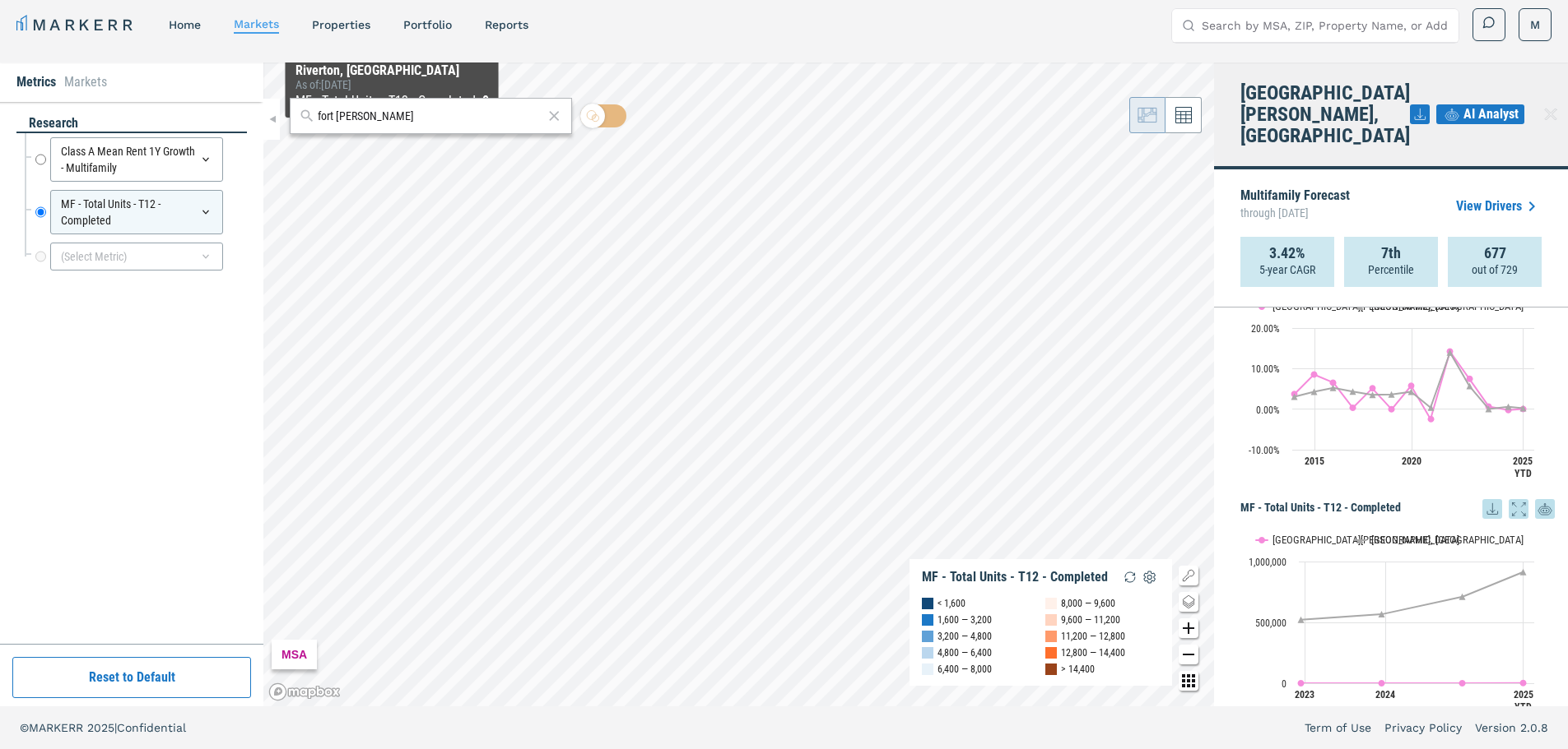
drag, startPoint x: 385, startPoint y: 123, endPoint x: 279, endPoint y: 116, distance: 106.2
click at [279, 116] on div "Metrics Markets research Class A Mean Rent 1Y Growth - Multifamily Class A Mean…" at bounding box center [784, 385] width 1568 height 644
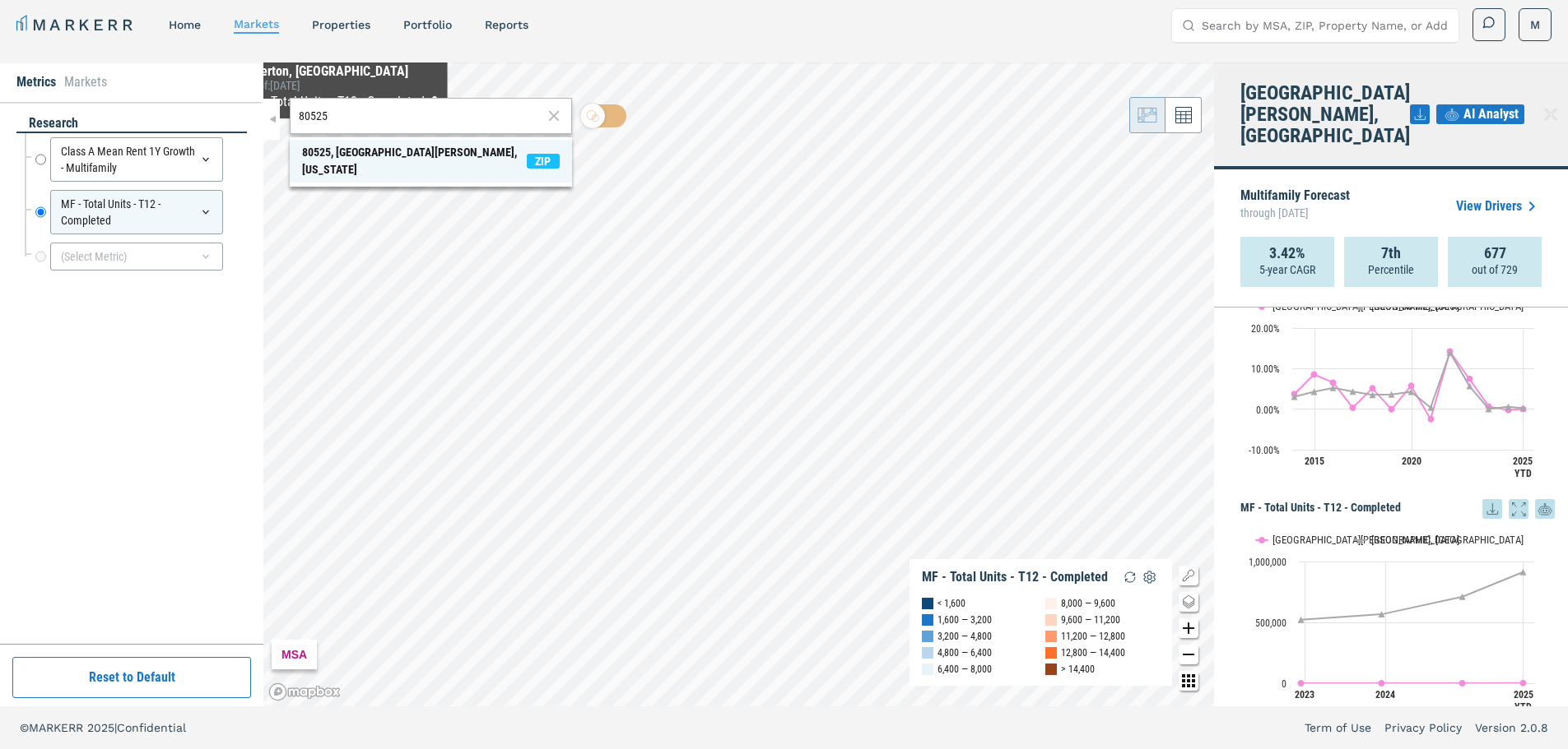
type input "80525"
click at [352, 148] on div "80525, [GEOGRAPHIC_DATA][PERSON_NAME], [US_STATE]" at bounding box center [414, 162] width 225 height 35
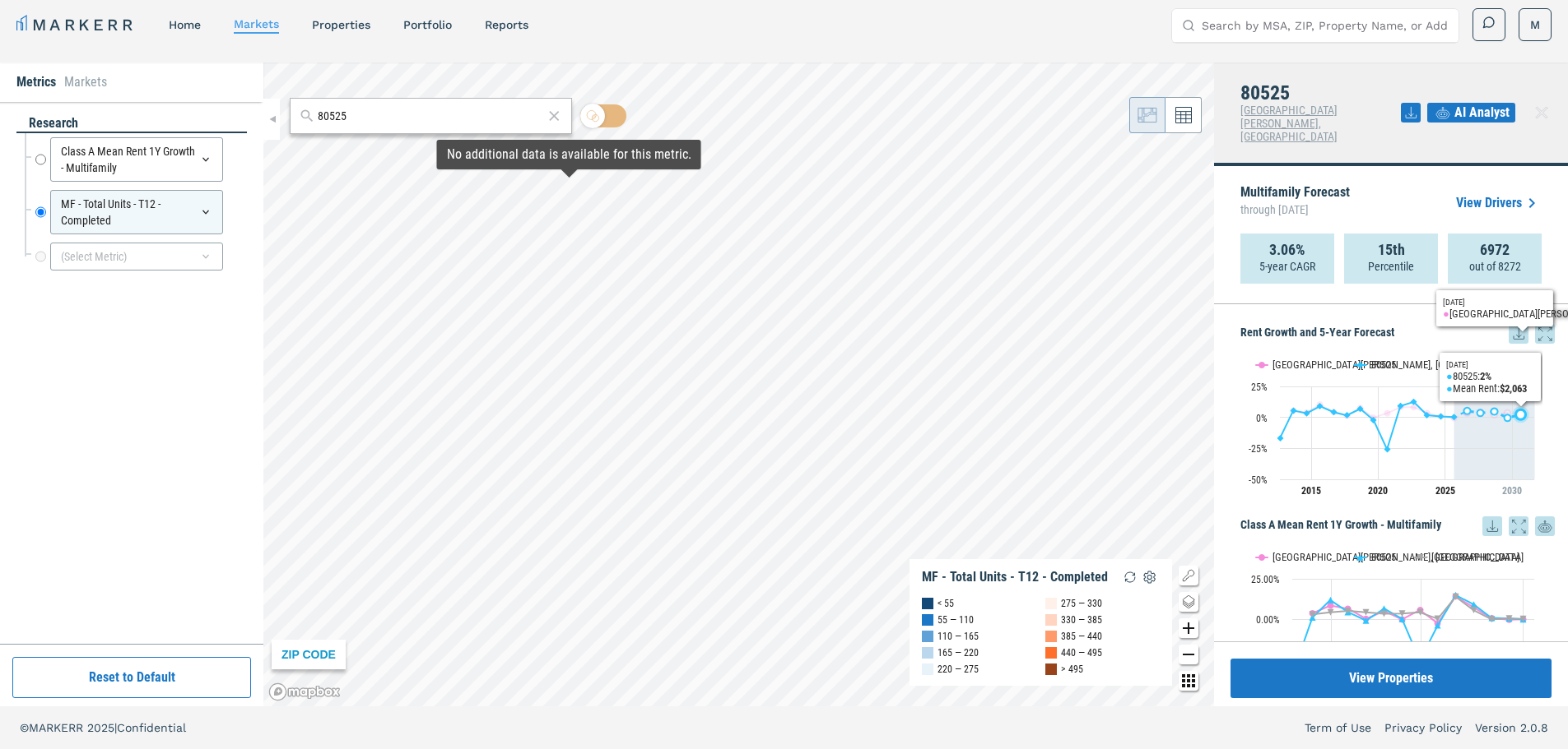
scroll to position [109, 0]
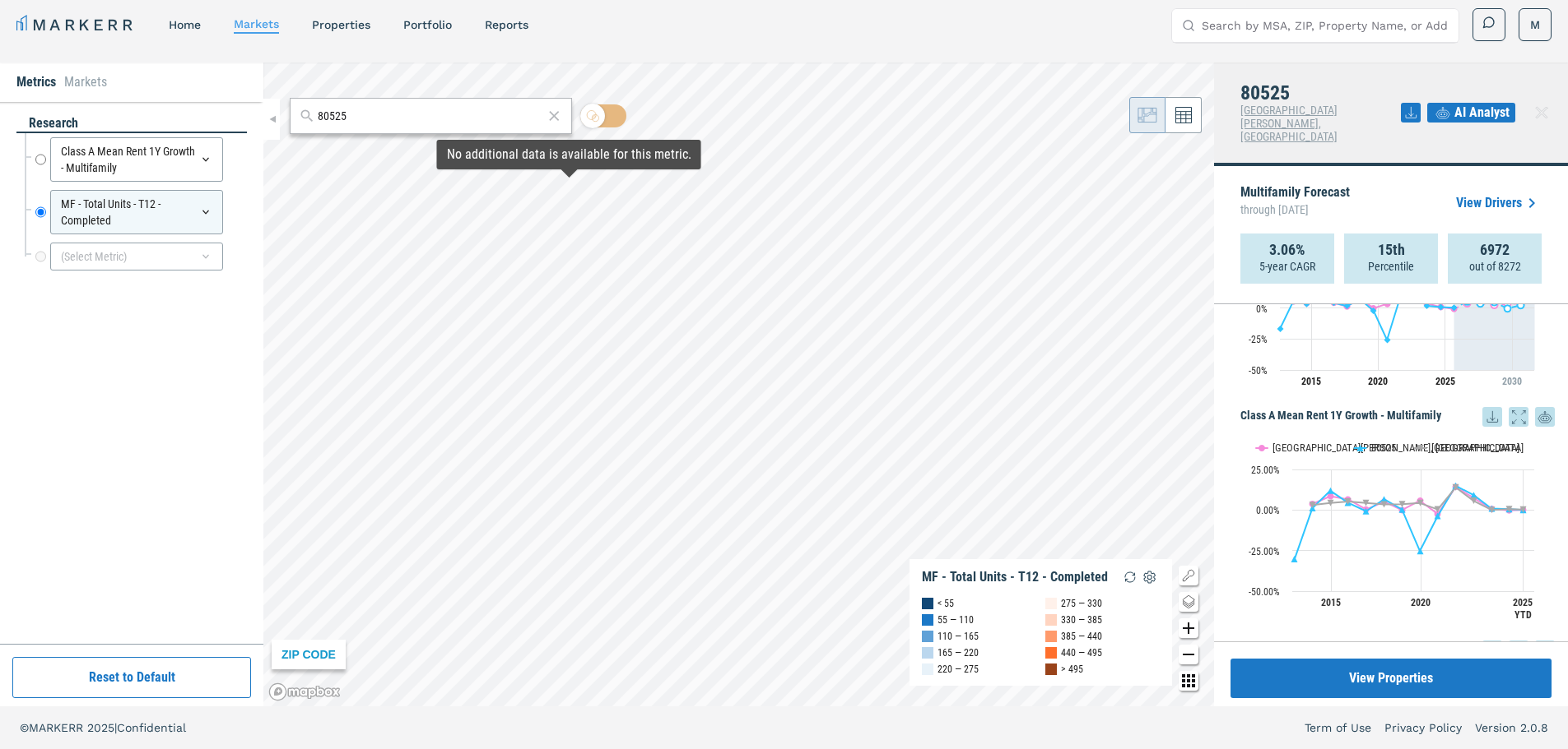
click at [1540, 475] on rect "Interactive chart" at bounding box center [1390, 529] width 302 height 205
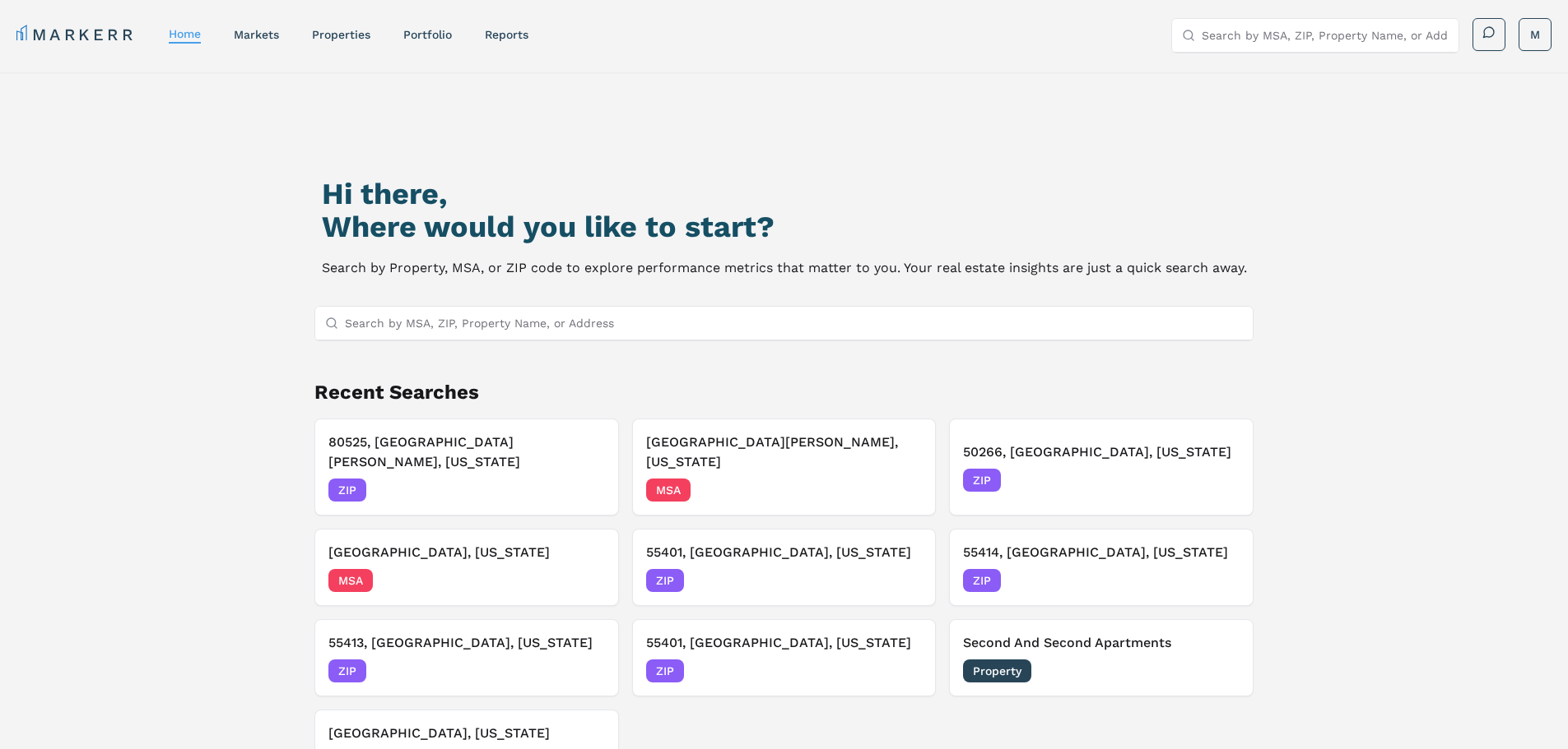
click at [536, 316] on input "Search by MSA, ZIP, Property Name, or Address" at bounding box center [794, 323] width 899 height 33
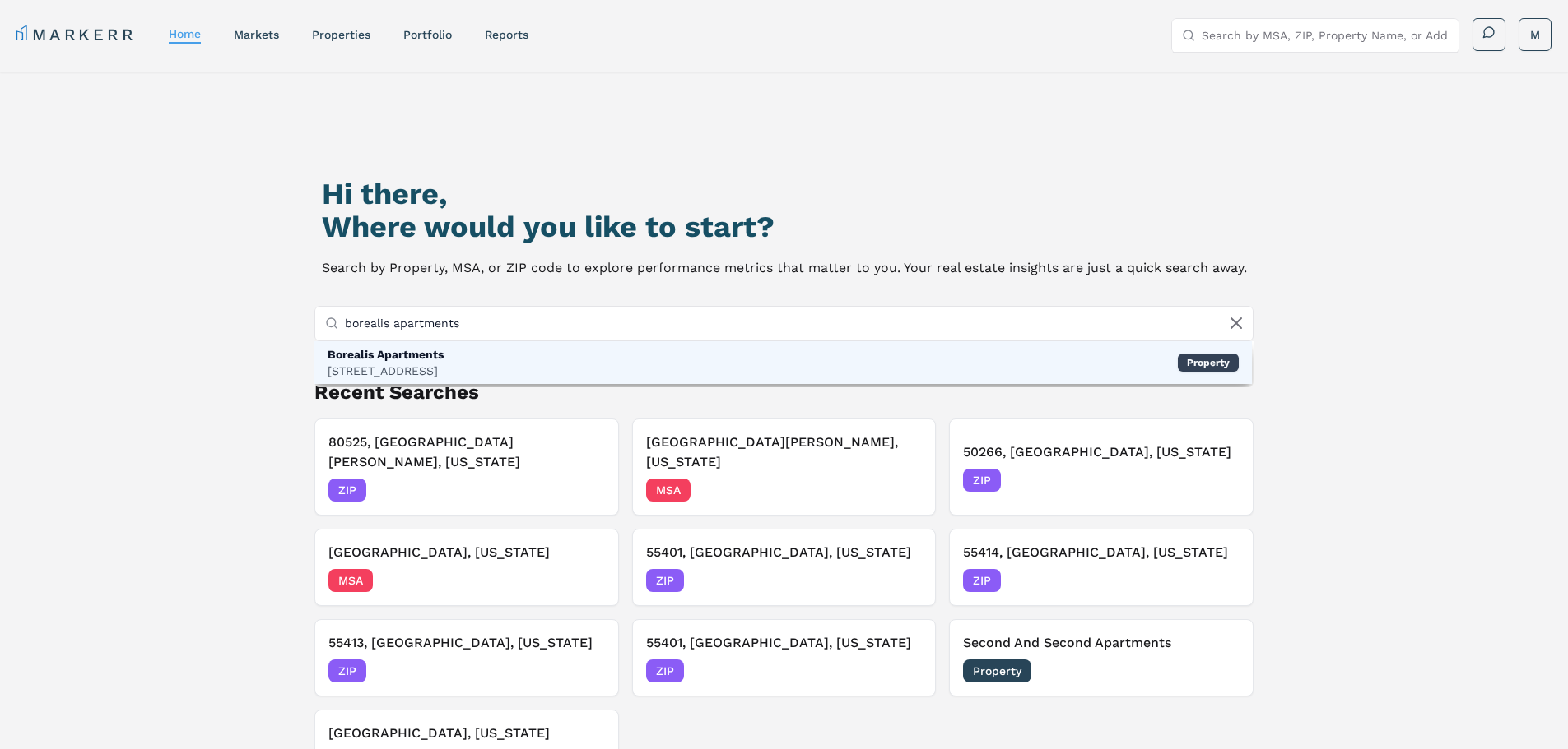
type input "borealis apartments"
click at [426, 358] on div "Borealis Apartments" at bounding box center [386, 354] width 116 height 17
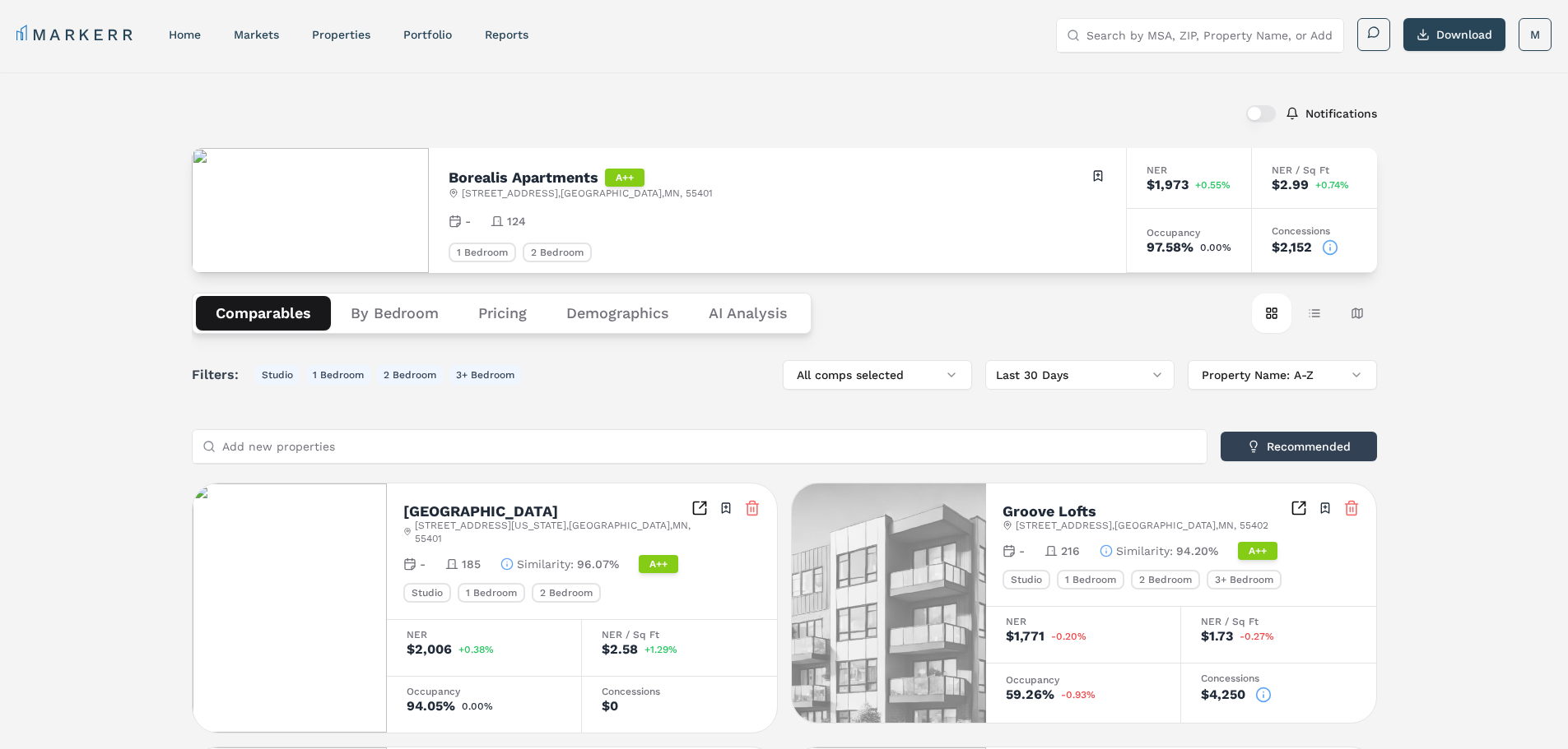
click at [734, 311] on Analysis "AI Analysis" at bounding box center [749, 314] width 119 height 35
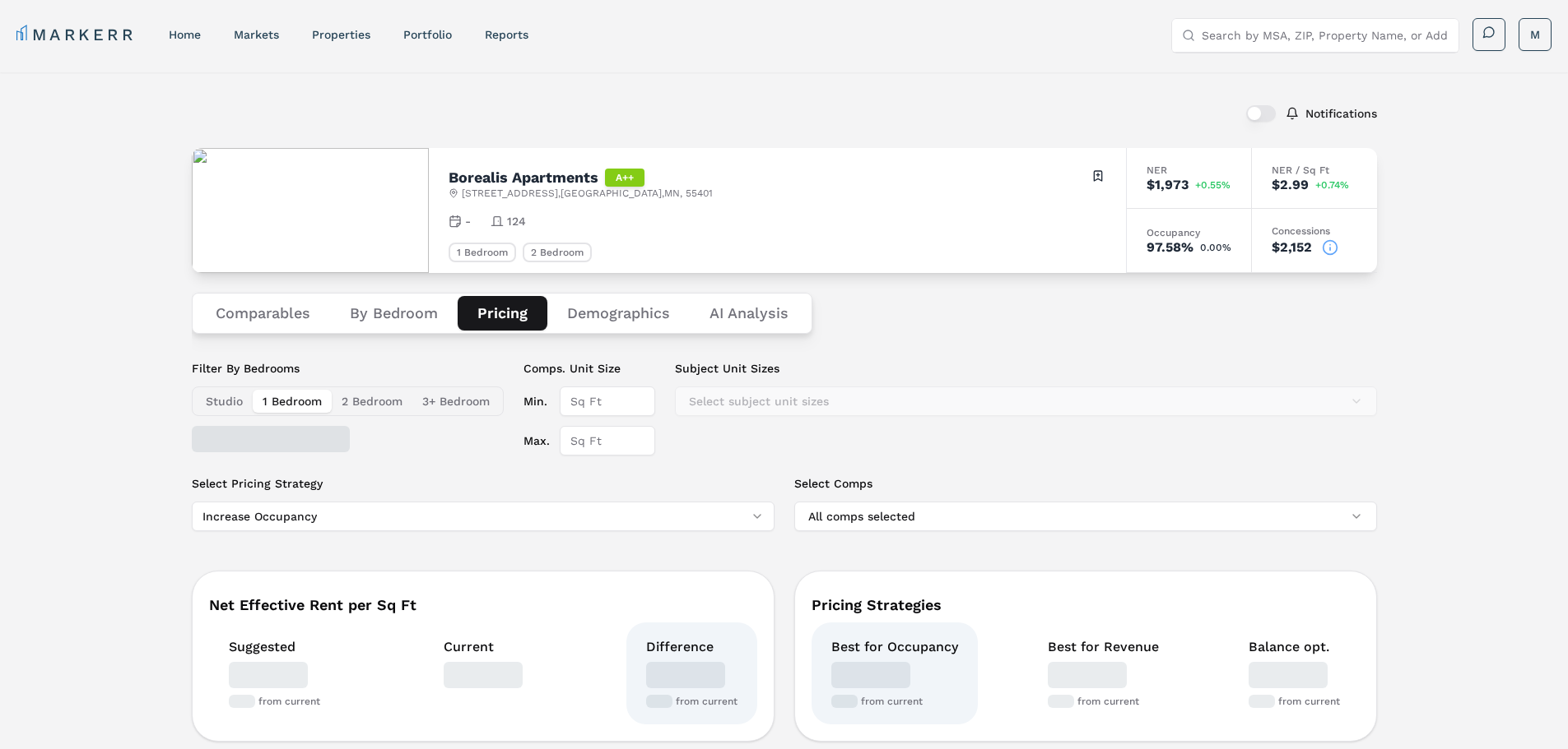
click at [492, 313] on button "Pricing" at bounding box center [502, 314] width 90 height 35
